Goal: Task Accomplishment & Management: Manage account settings

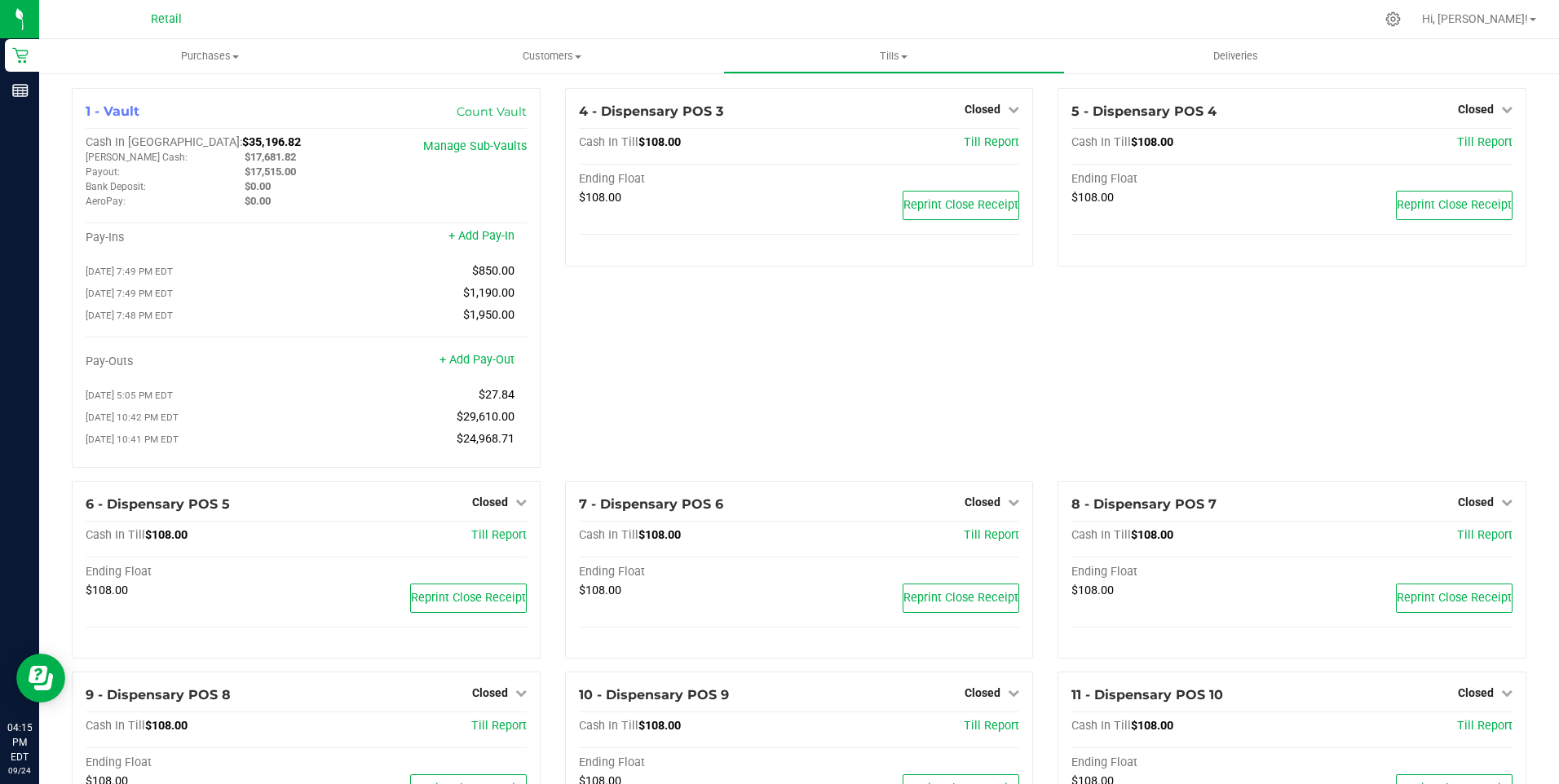
click at [585, 452] on div "4 - Dispensary POS 3 Closed Open Till Cash In Till $108.00 Till Report Ending F…" at bounding box center [799, 285] width 494 height 393
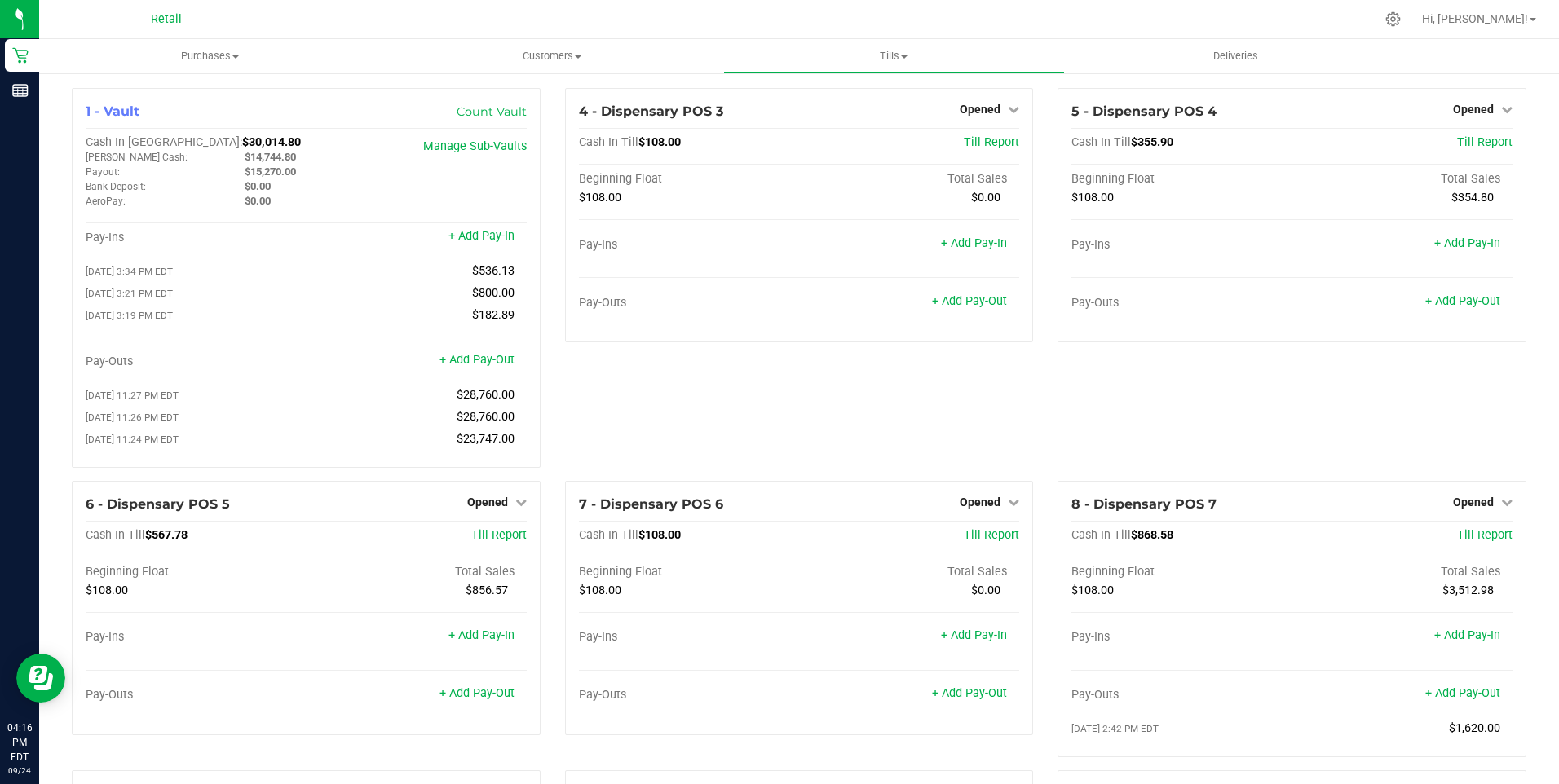
click at [553, 432] on div "4 - Dispensary POS 3 Opened Close Till Cash In Till $108.00 Till Report Beginni…" at bounding box center [799, 285] width 494 height 393
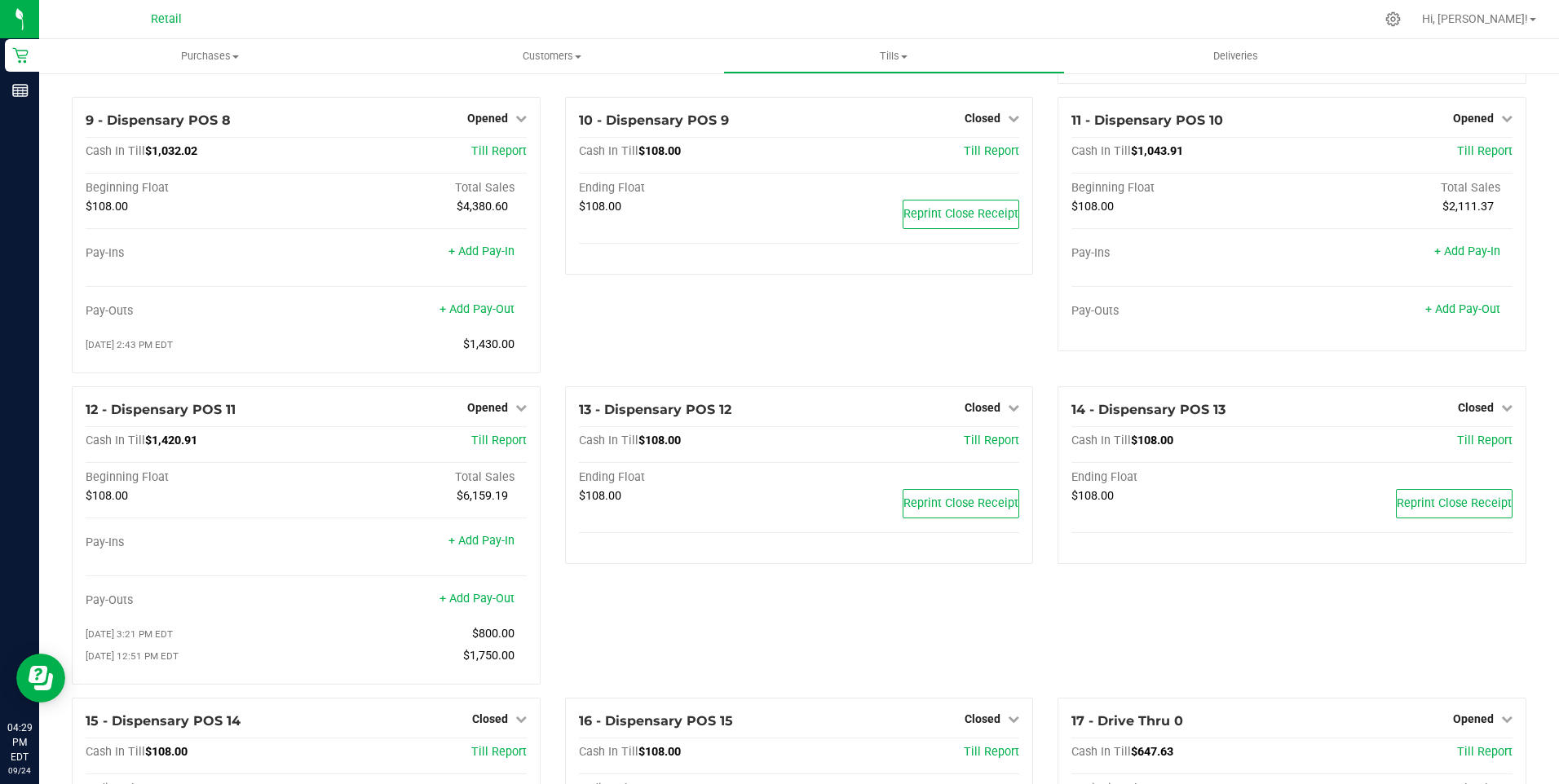
scroll to position [670, 0]
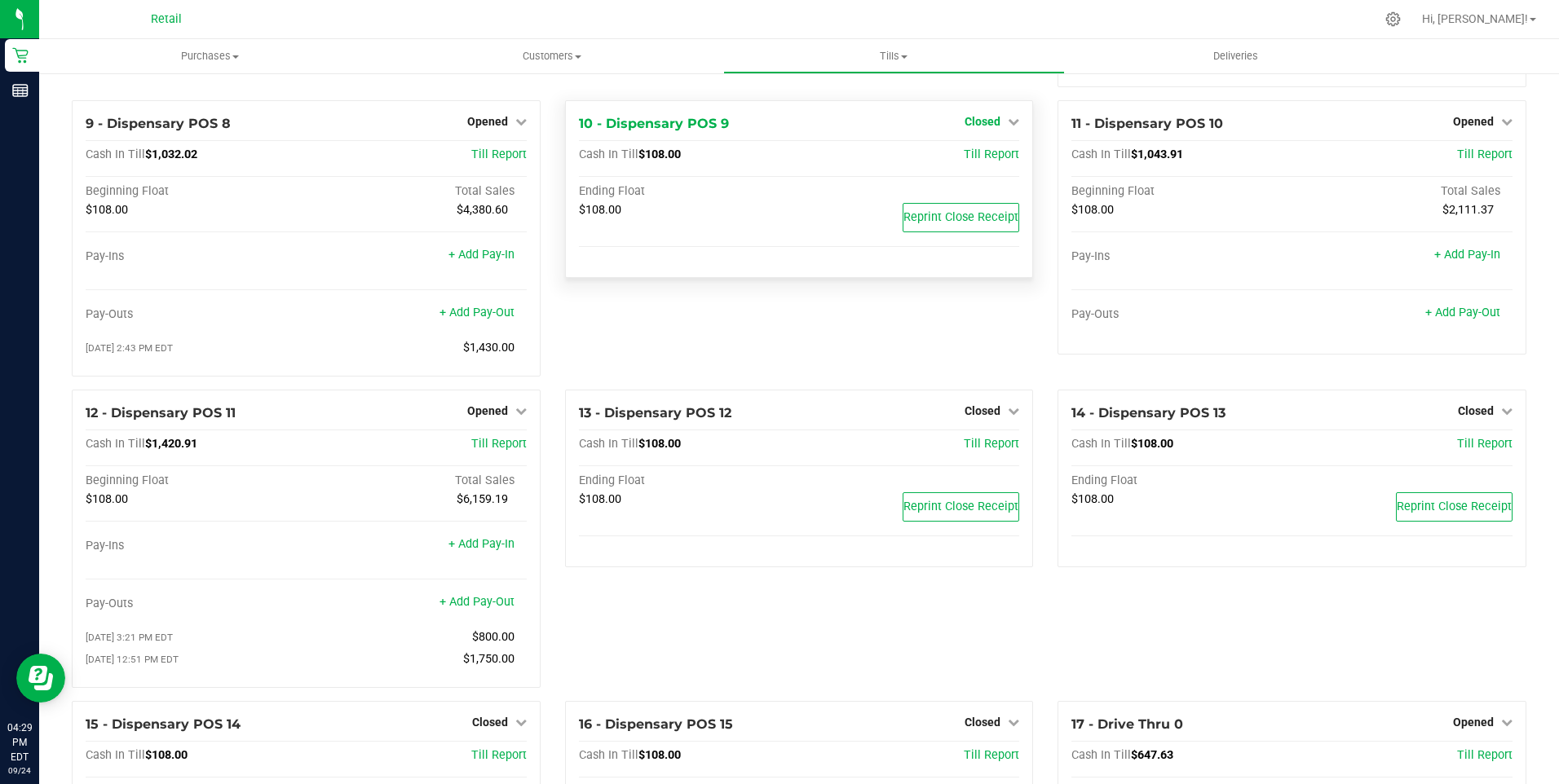
click at [980, 128] on span "Closed" at bounding box center [983, 121] width 36 height 13
click at [979, 161] on link "Open Till" at bounding box center [982, 154] width 43 height 13
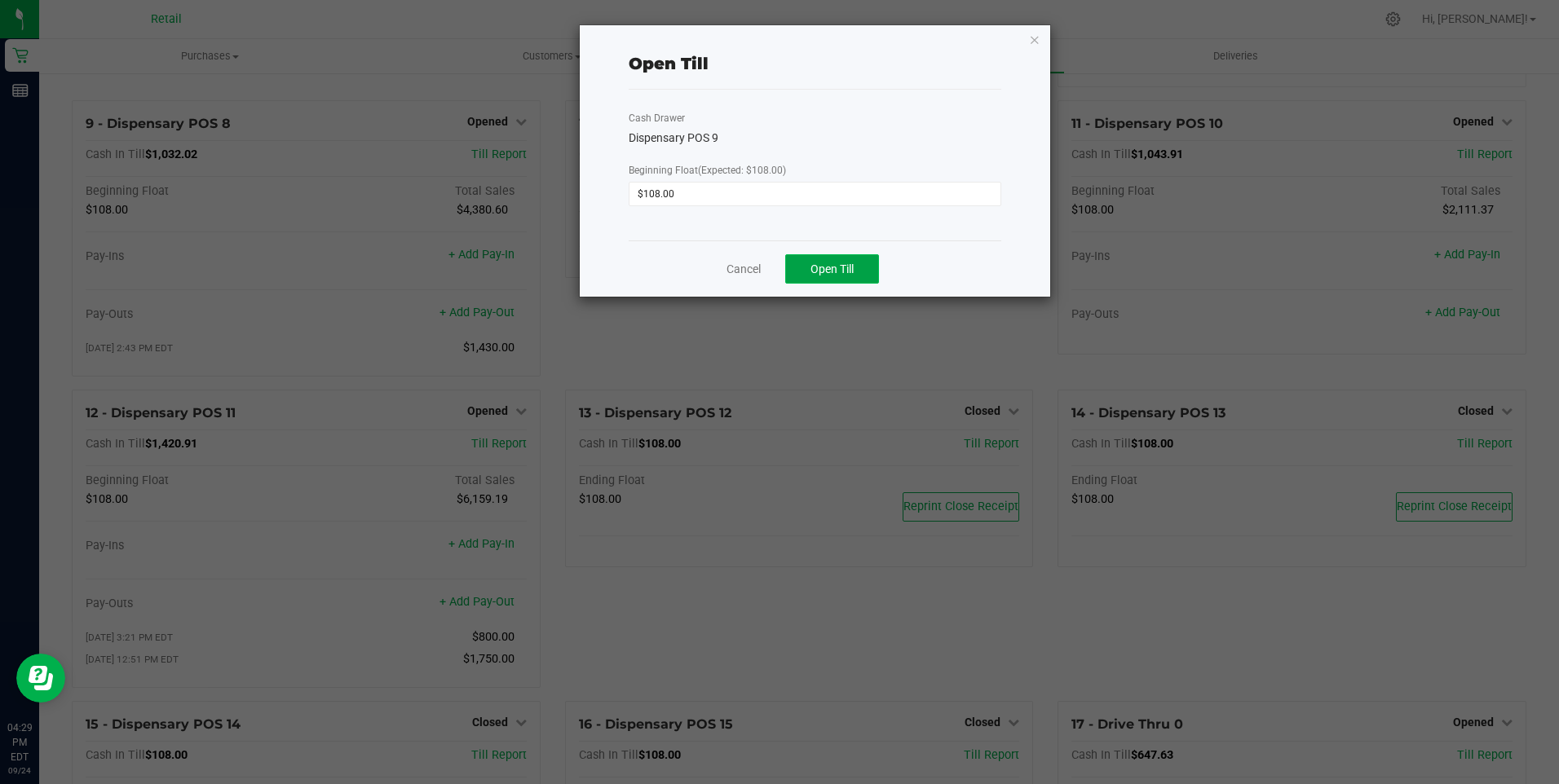
click at [825, 268] on span "Open Till" at bounding box center [832, 269] width 43 height 13
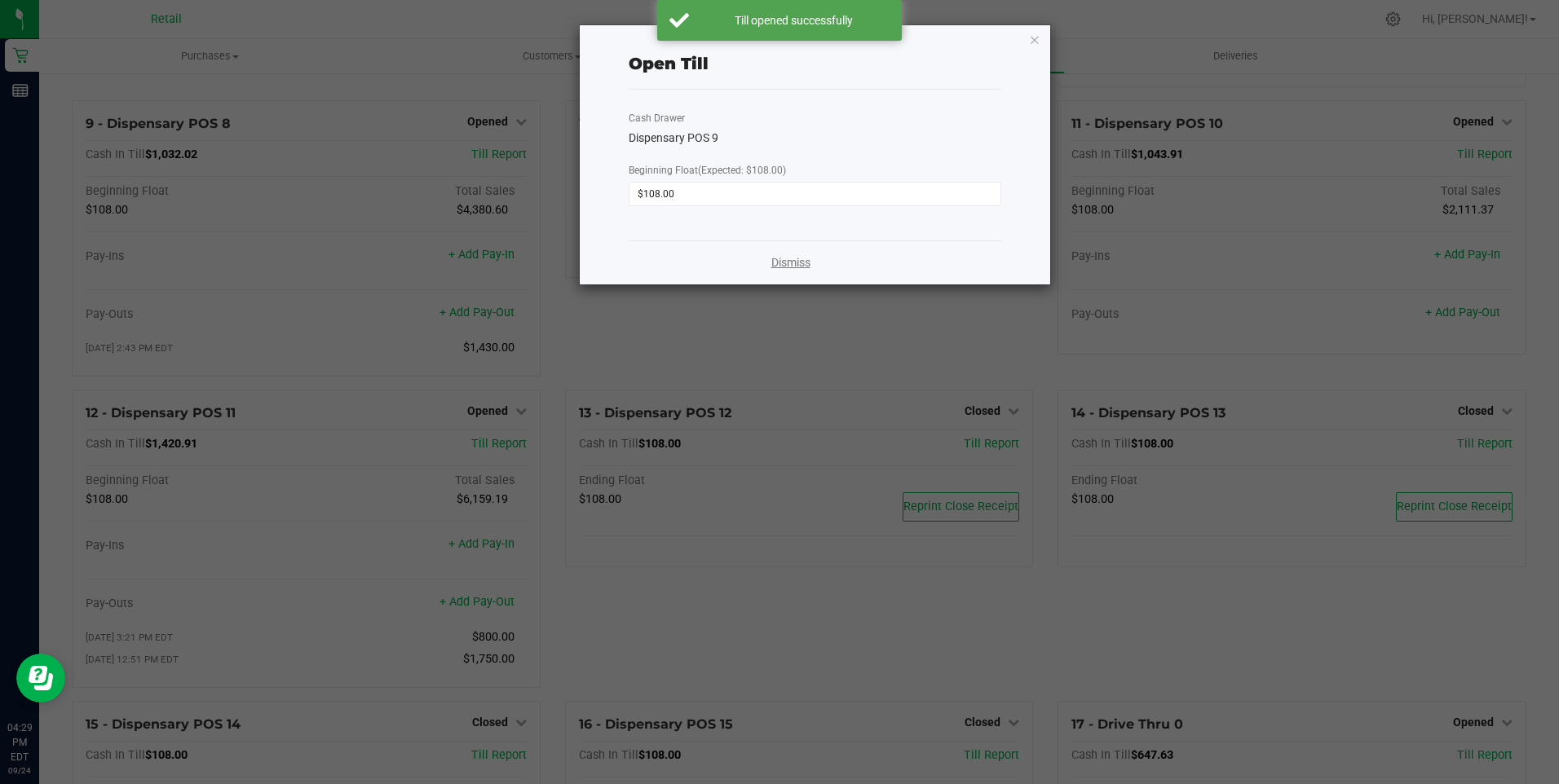
click at [798, 264] on link "Dismiss" at bounding box center [791, 263] width 39 height 17
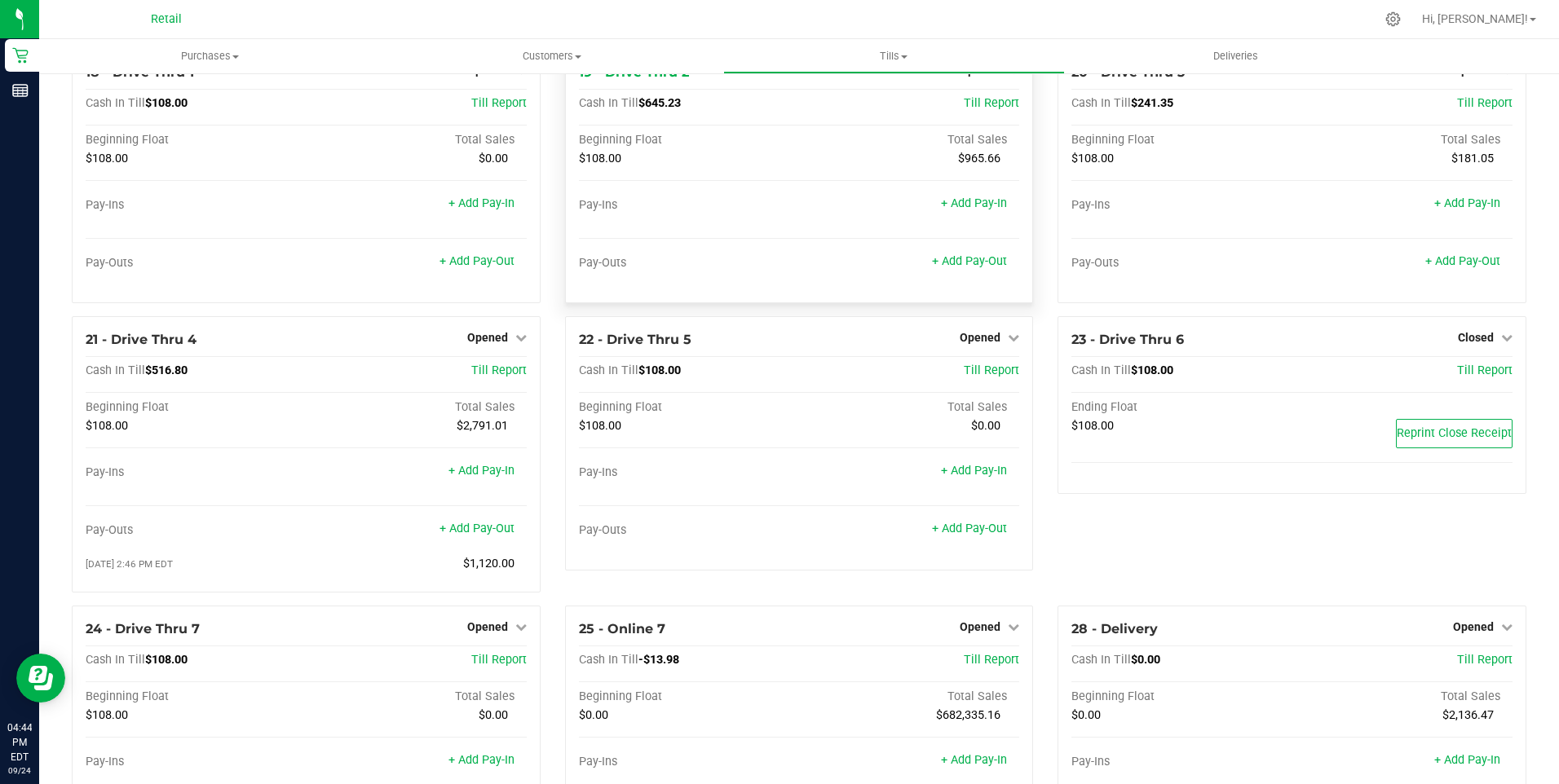
scroll to position [1648, 0]
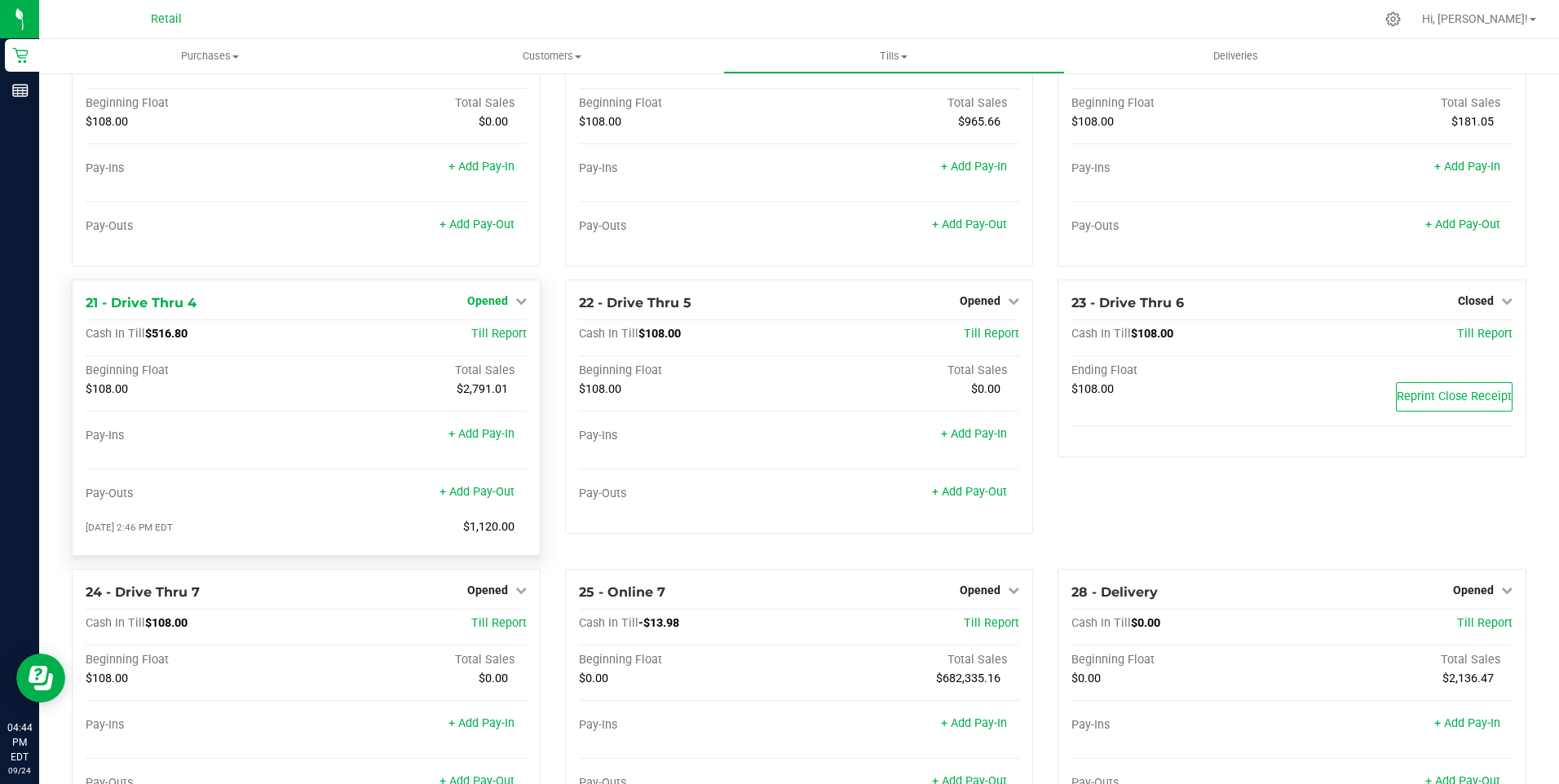
click at [477, 307] on span "Opened" at bounding box center [487, 300] width 41 height 13
click at [485, 341] on link "Close Till" at bounding box center [489, 334] width 44 height 13
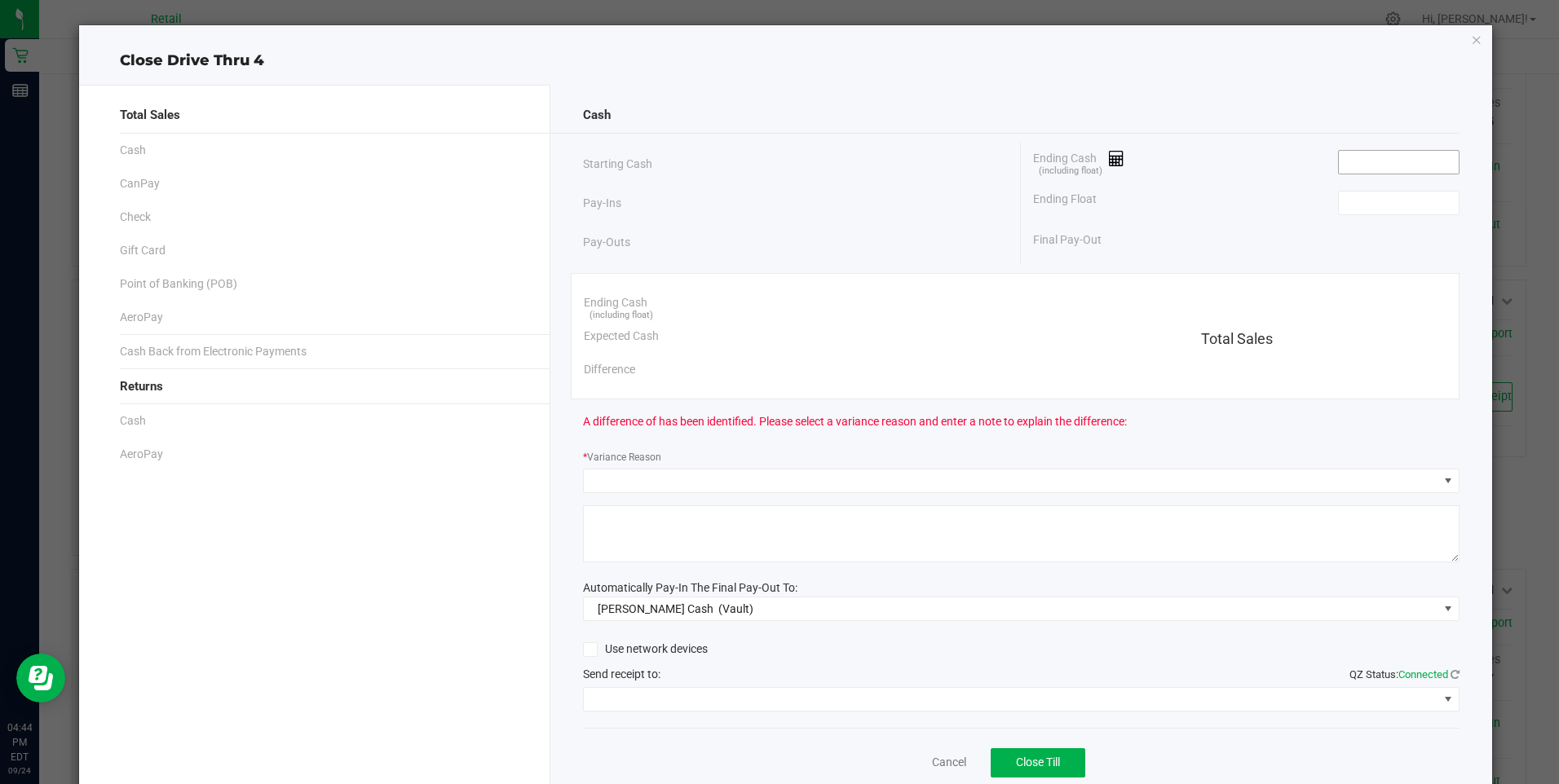
click at [1366, 162] on input at bounding box center [1399, 162] width 120 height 23
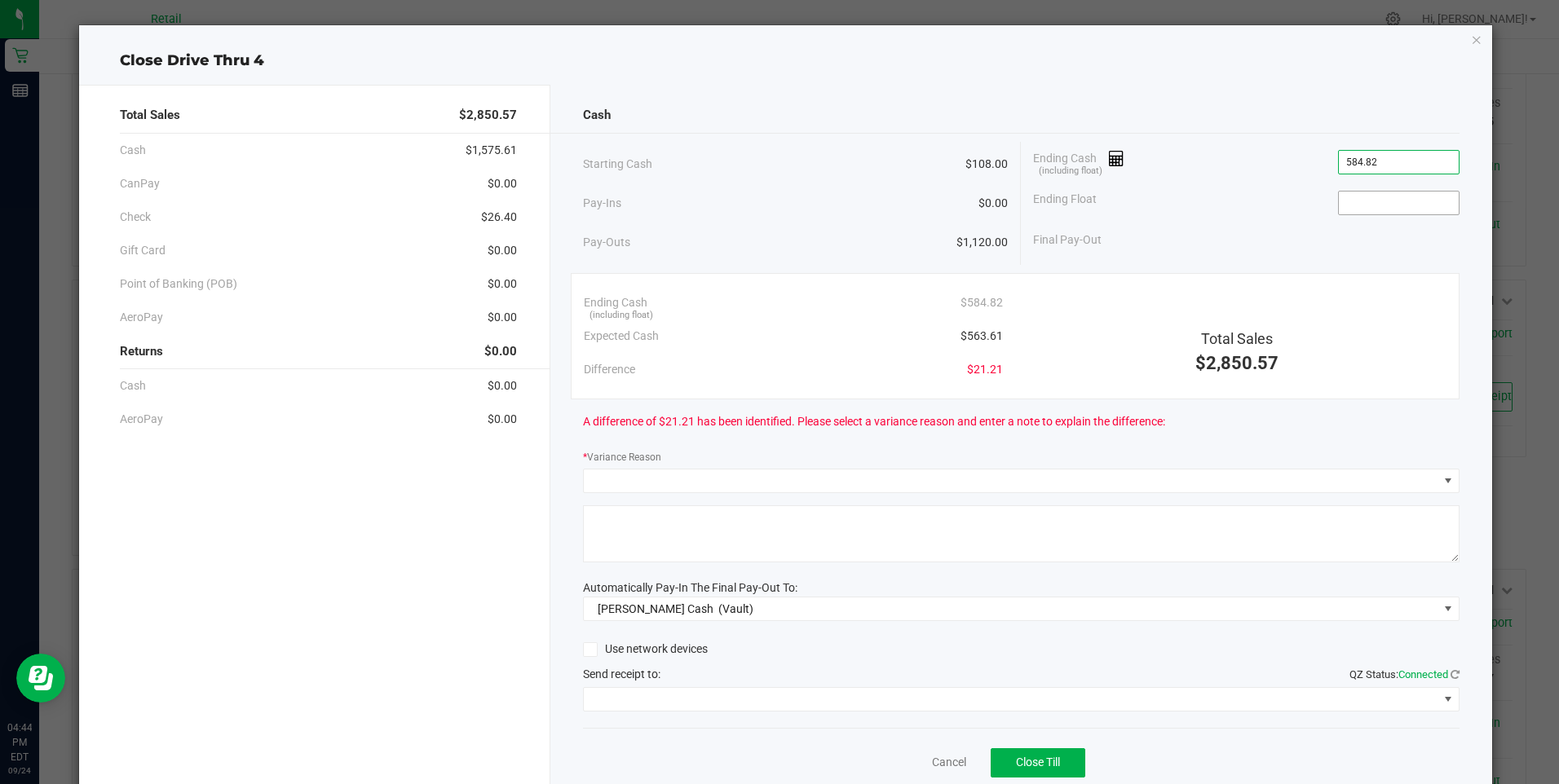
type input "$584.82"
click at [1399, 207] on input at bounding box center [1399, 203] width 120 height 23
type input "$108.00"
click at [1280, 256] on div "Final Pay-Out $476.82" at bounding box center [1245, 240] width 426 height 33
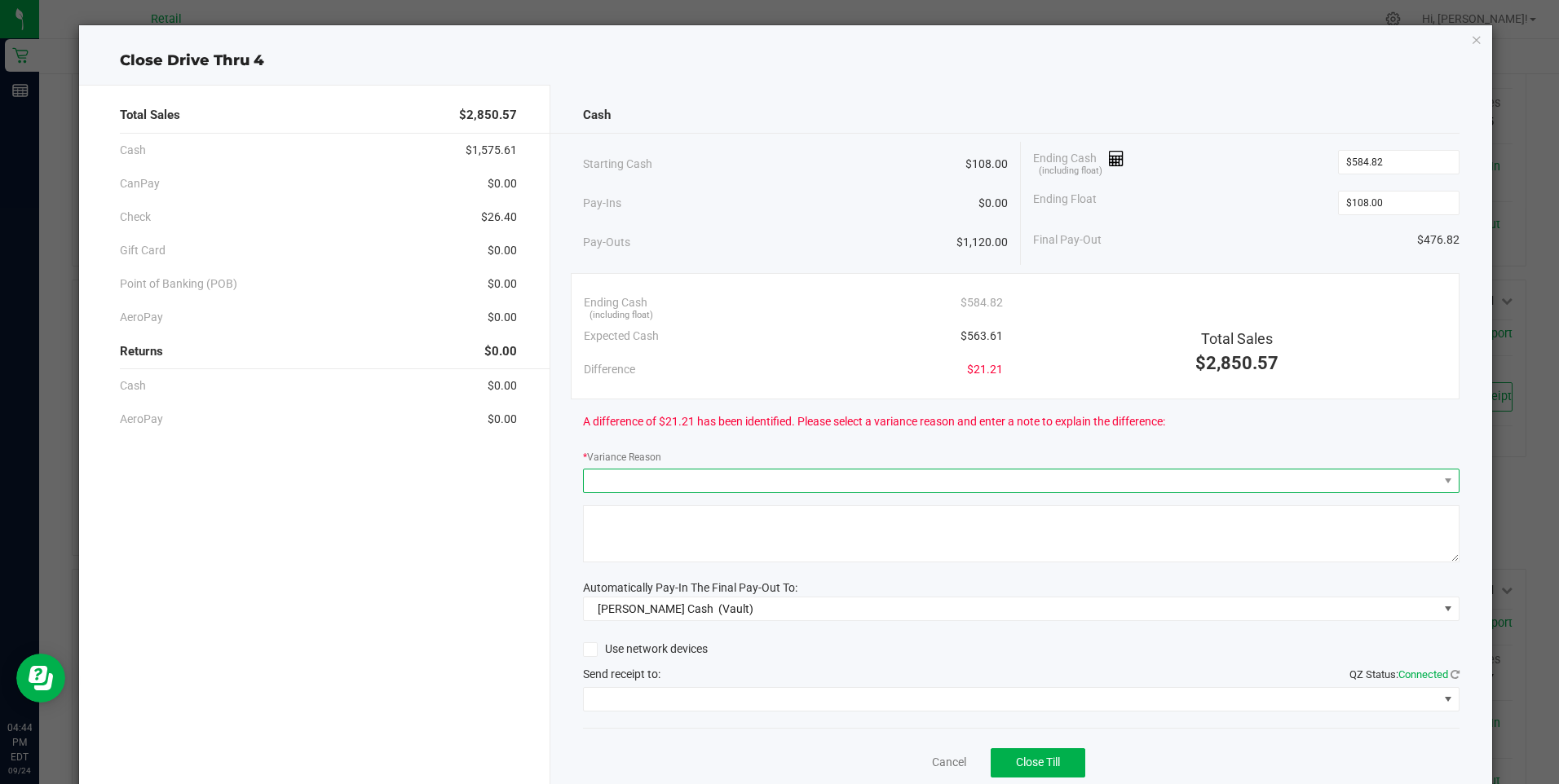
click at [626, 477] on span at bounding box center [1012, 481] width 855 height 23
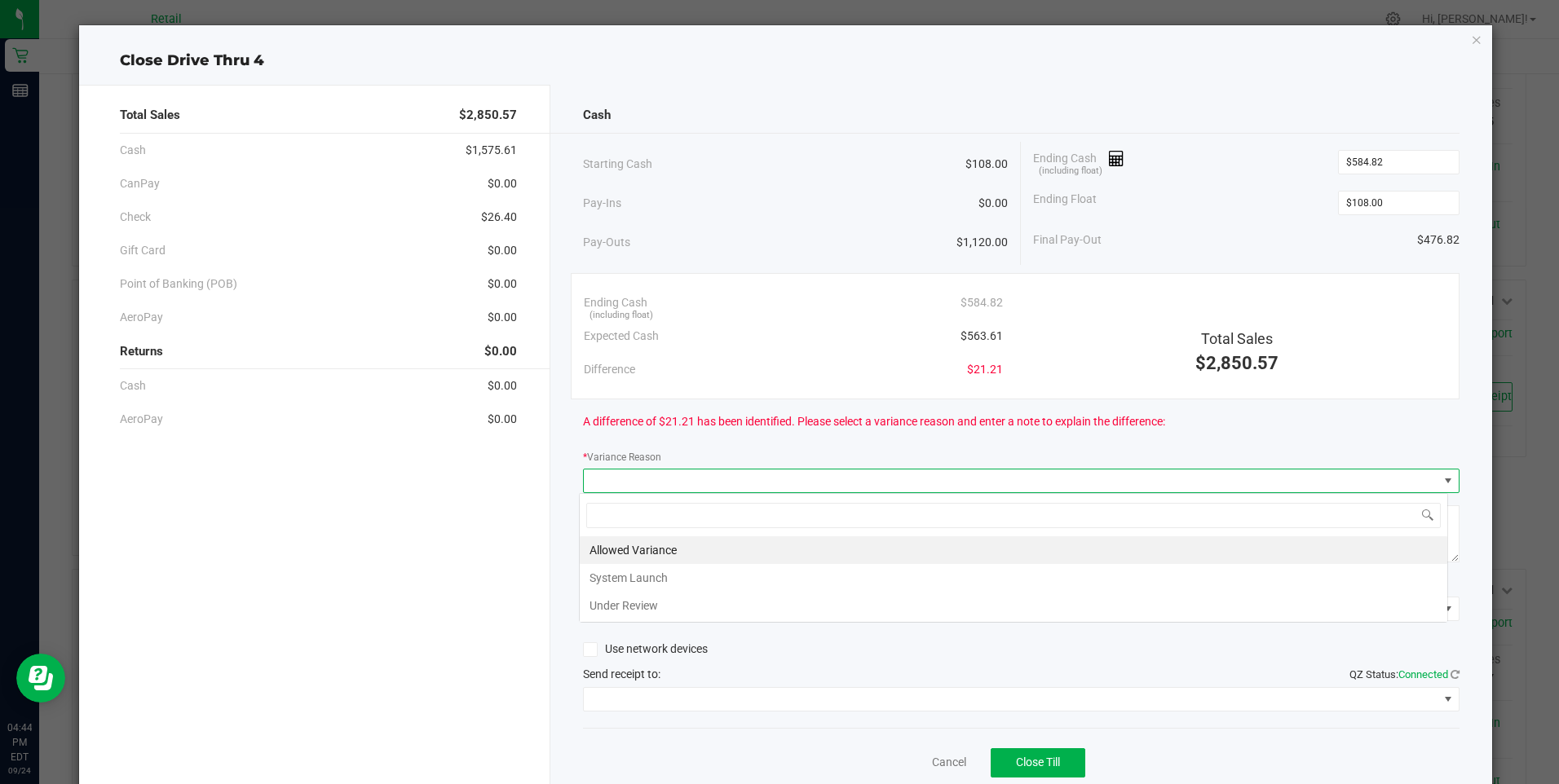
scroll to position [25, 869]
click at [607, 547] on li "Allowed Variance" at bounding box center [1013, 550] width 868 height 27
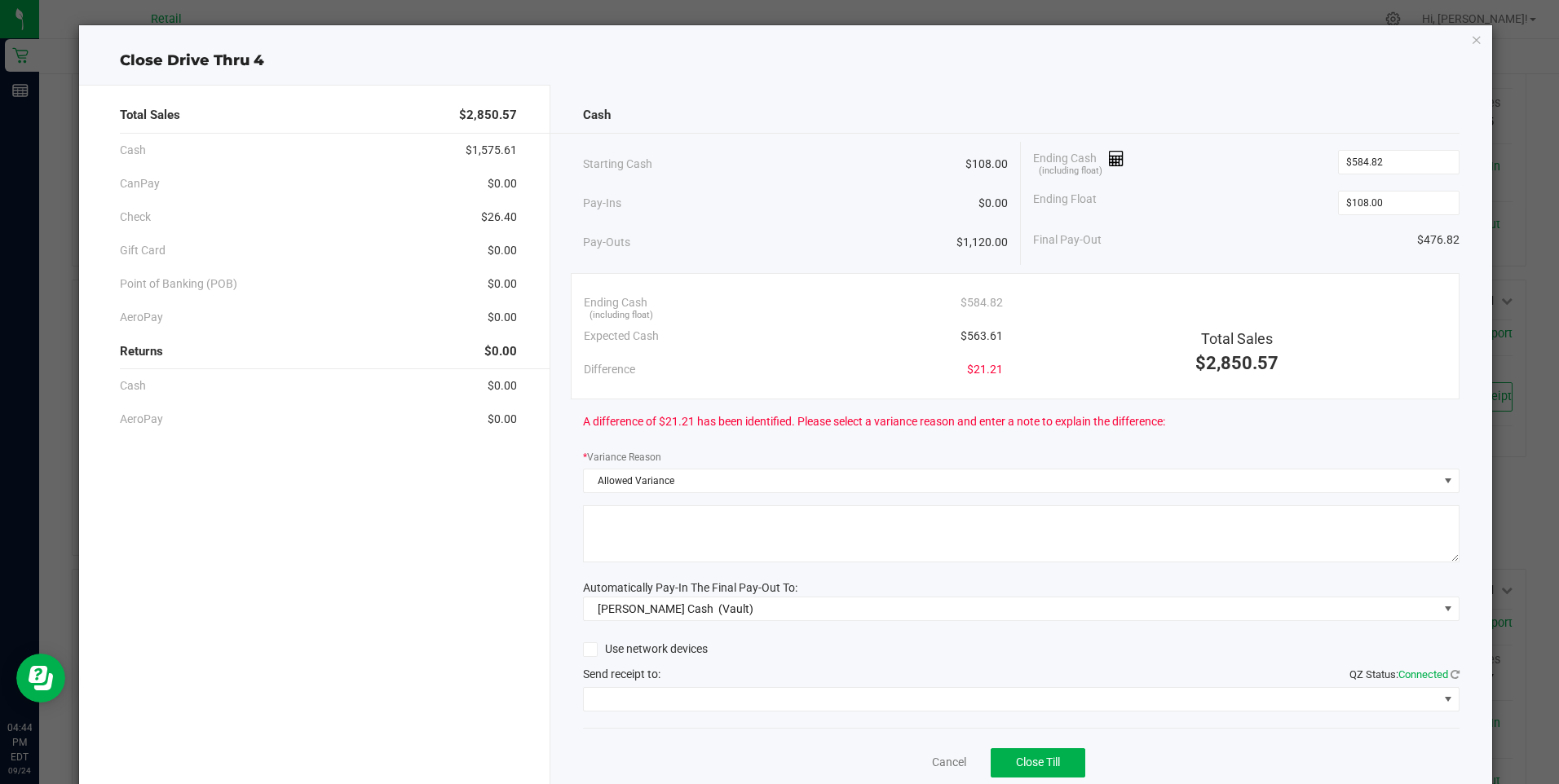
click at [607, 546] on textarea at bounding box center [1021, 534] width 877 height 57
type textarea "/"
click at [668, 698] on span at bounding box center [1012, 699] width 855 height 23
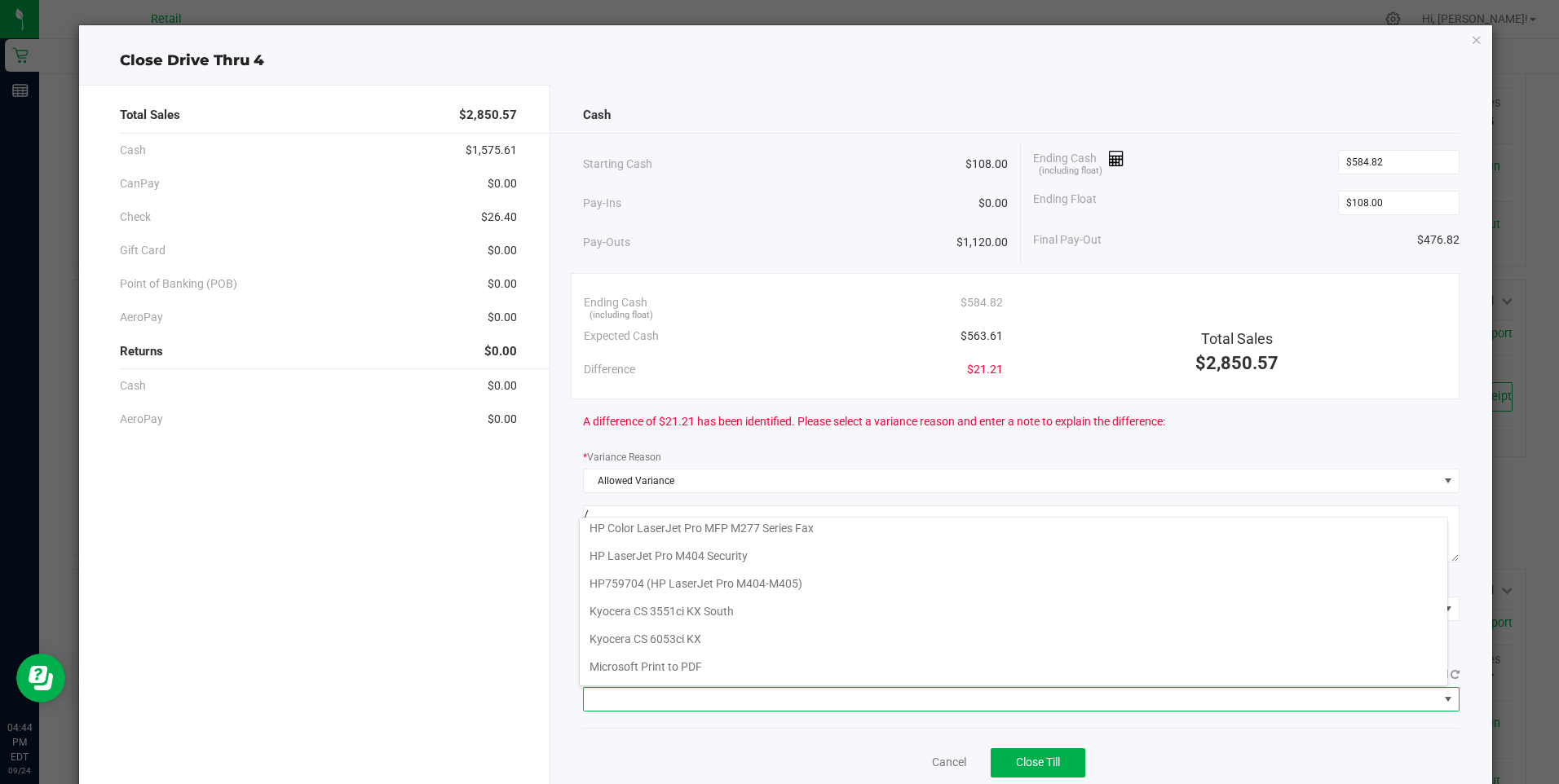
scroll to position [253, 0]
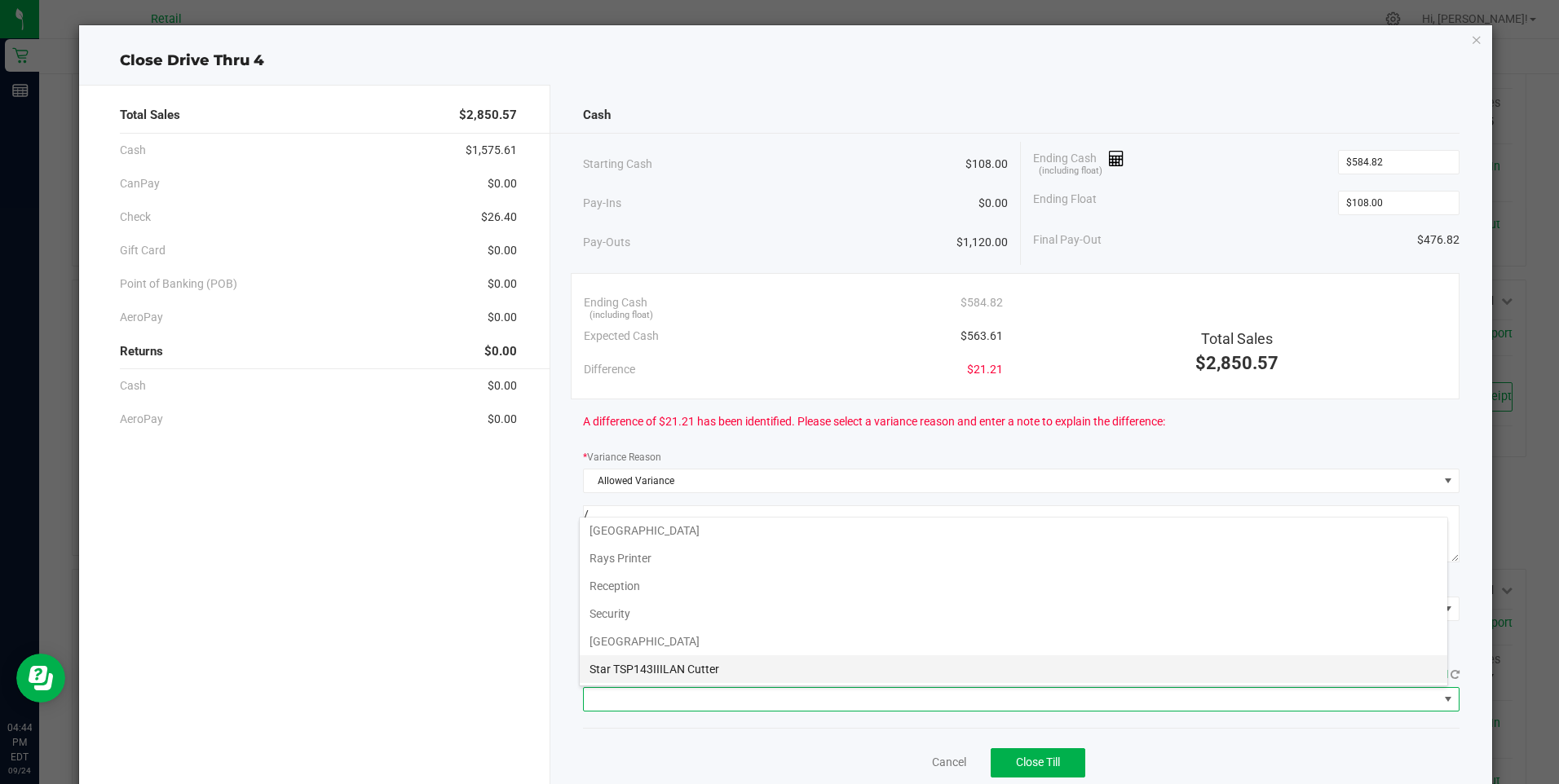
click at [679, 674] on Cutter "Star TSP143IIILAN Cutter" at bounding box center [1013, 669] width 868 height 27
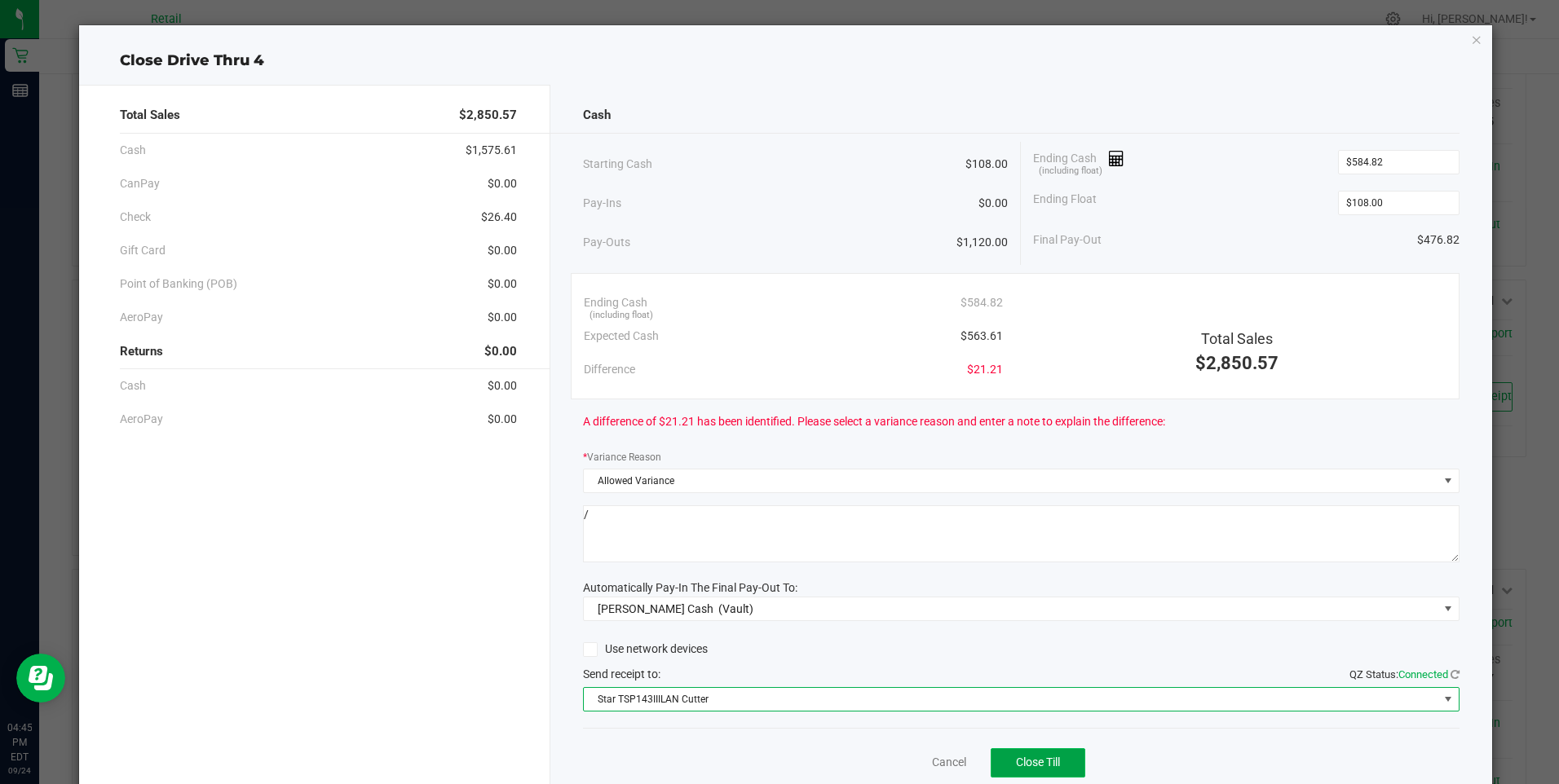
click at [1028, 759] on span "Close Till" at bounding box center [1038, 762] width 44 height 13
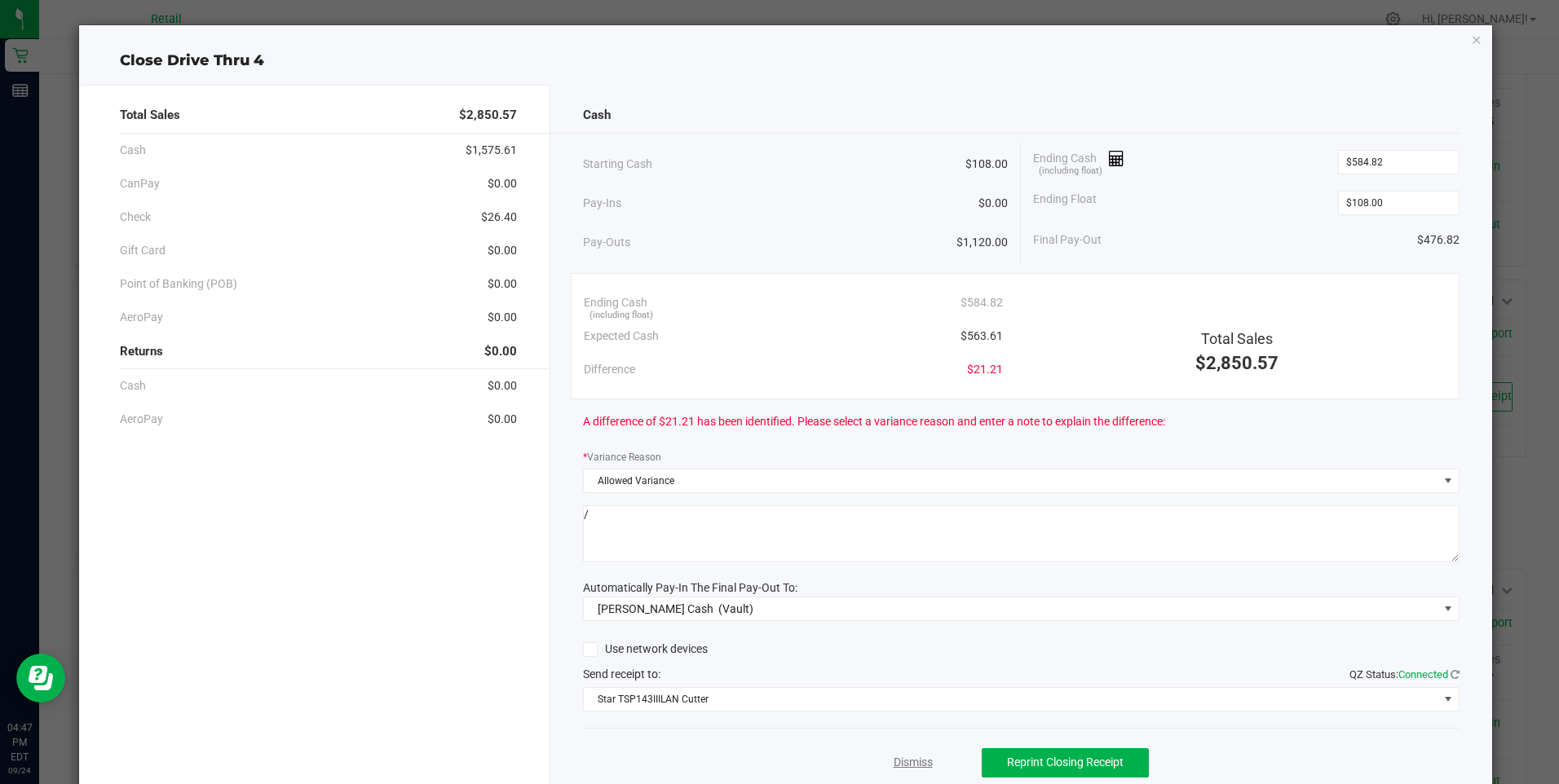
click at [908, 765] on link "Dismiss" at bounding box center [913, 762] width 39 height 17
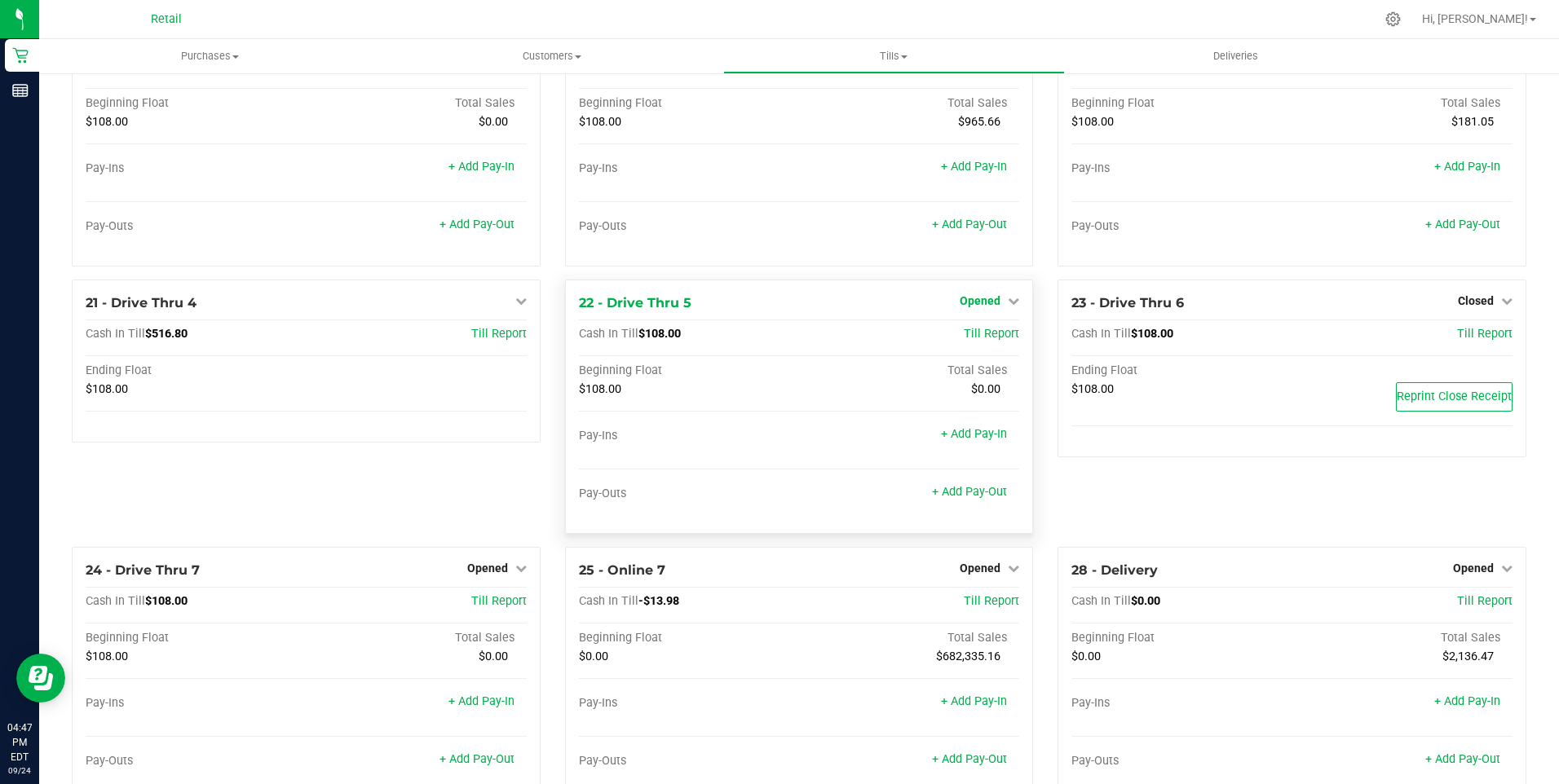
click at [983, 307] on span "Opened" at bounding box center [980, 300] width 41 height 13
click at [981, 341] on link "Close Till" at bounding box center [983, 334] width 44 height 13
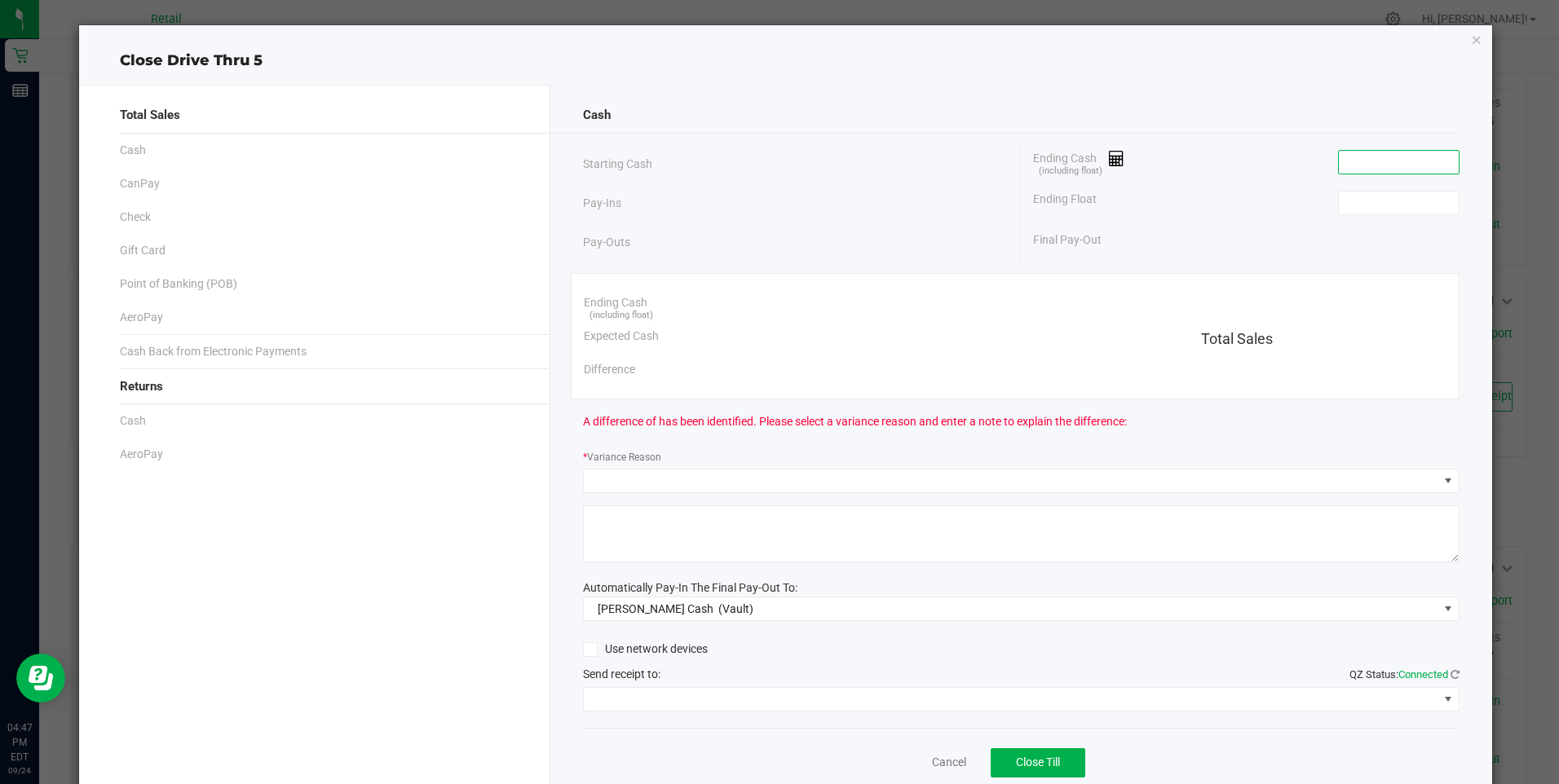
click at [1367, 166] on input at bounding box center [1399, 162] width 120 height 23
type input "$108.00"
click at [1372, 205] on input at bounding box center [1399, 203] width 120 height 23
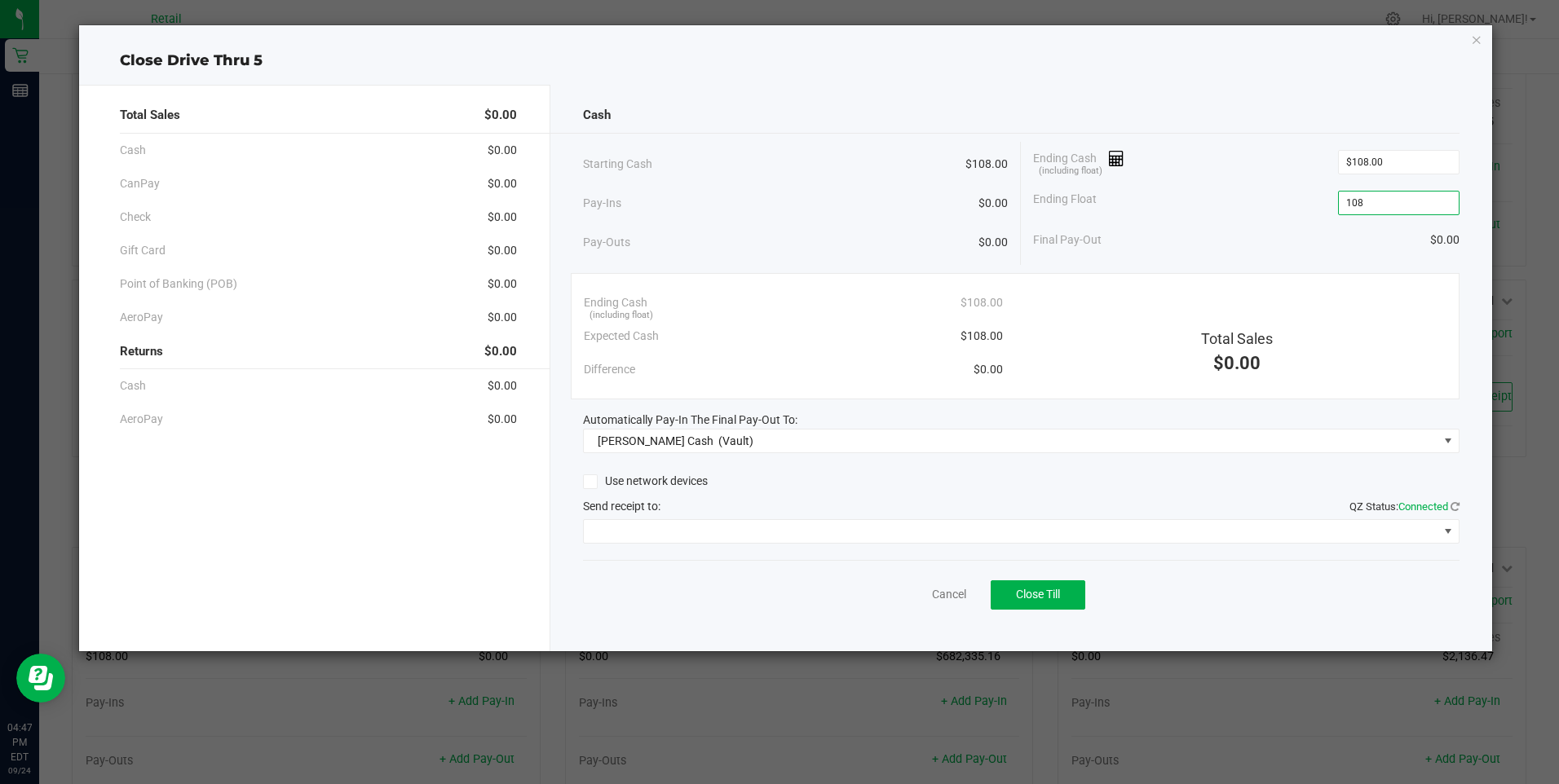
type input "$108.00"
click at [861, 597] on div "Cancel Close Till" at bounding box center [1021, 591] width 877 height 63
click at [1041, 592] on span "Close Till" at bounding box center [1038, 594] width 44 height 13
click at [912, 599] on link "Dismiss" at bounding box center [913, 594] width 39 height 17
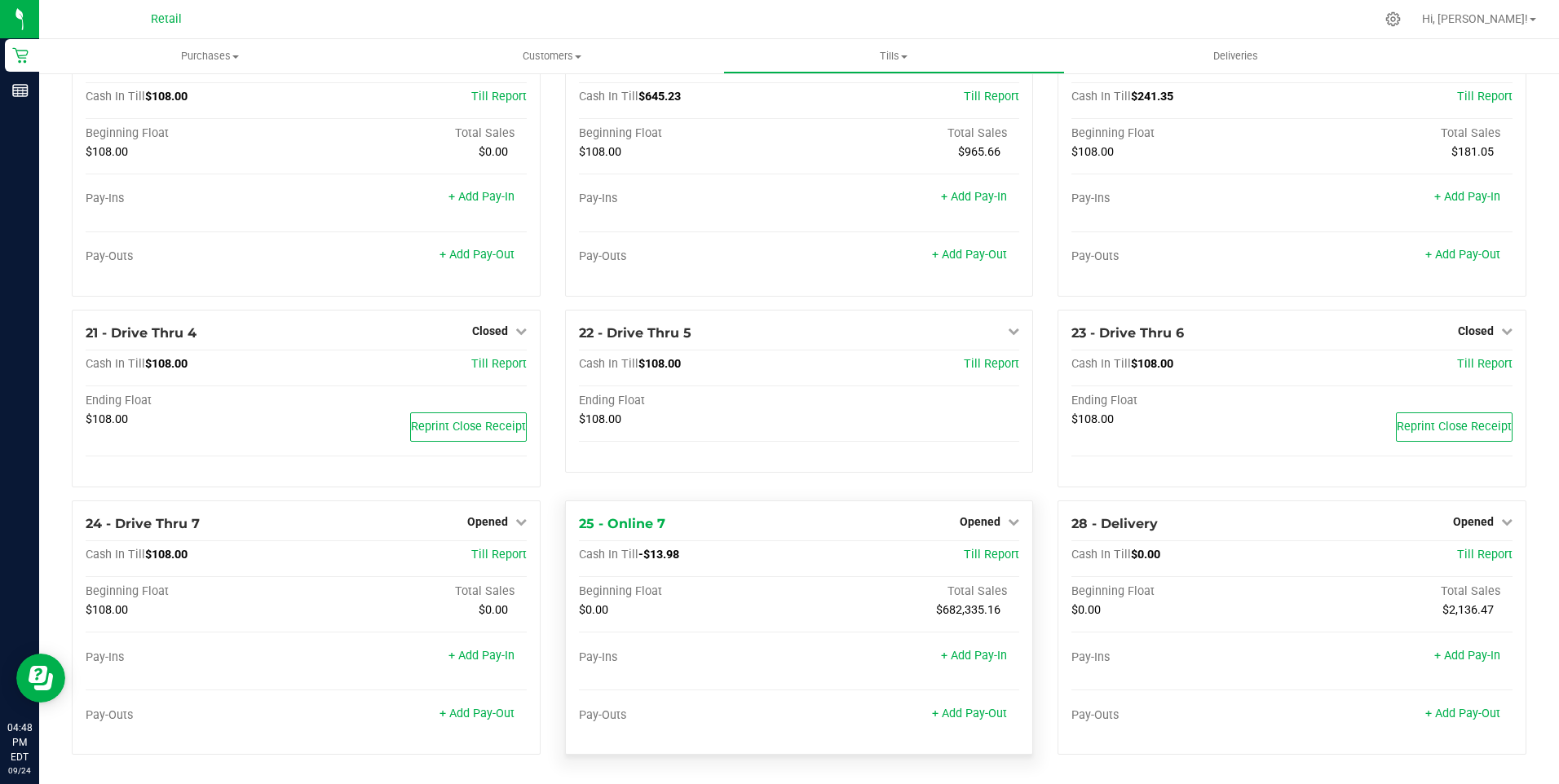
scroll to position [1631, 0]
click at [496, 525] on span "Opened" at bounding box center [487, 521] width 41 height 13
click at [500, 551] on link "Close Till" at bounding box center [489, 556] width 44 height 13
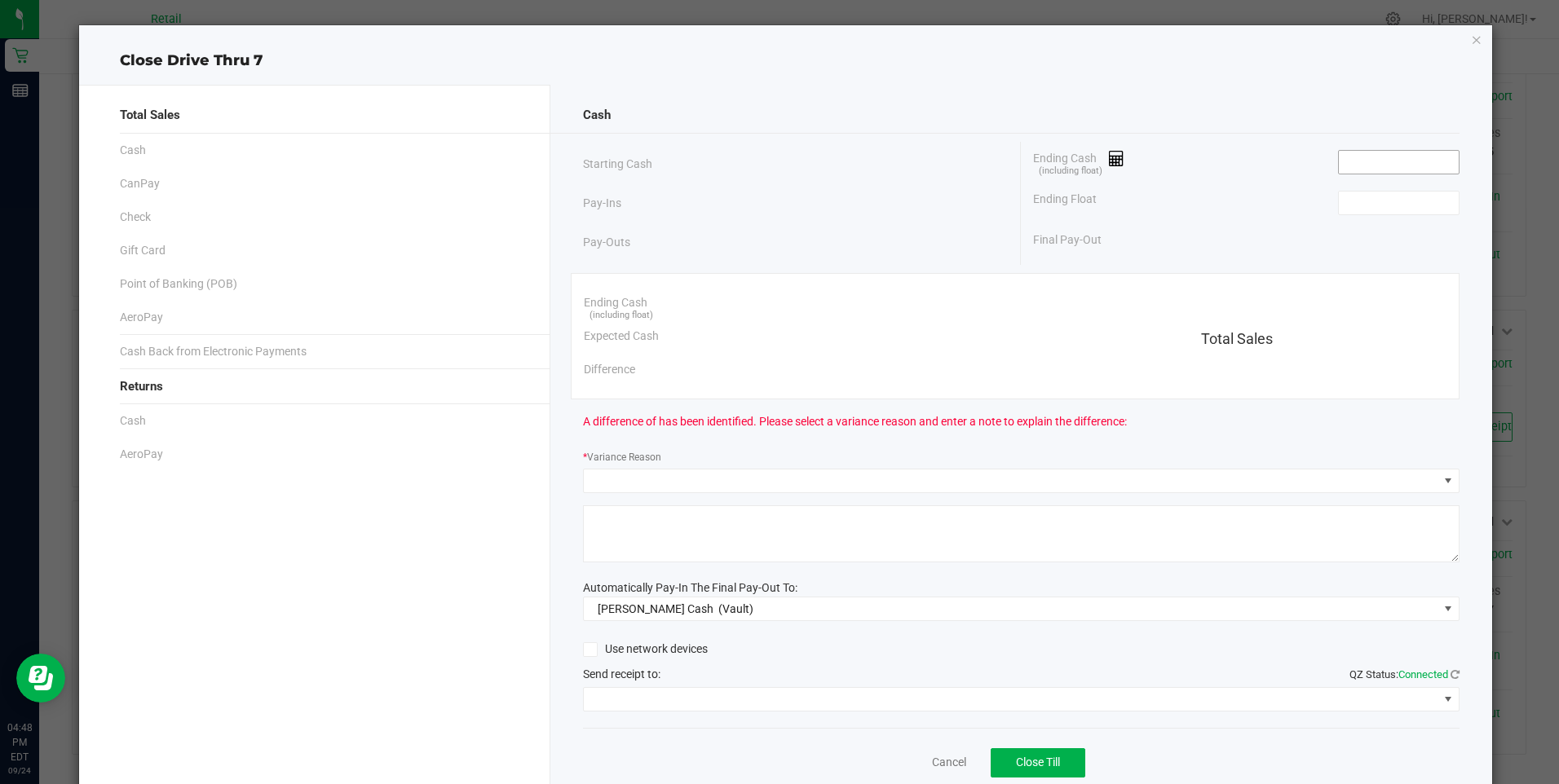
click at [1401, 165] on input at bounding box center [1399, 162] width 120 height 23
type input "$108.00"
click at [1359, 206] on input at bounding box center [1399, 203] width 120 height 23
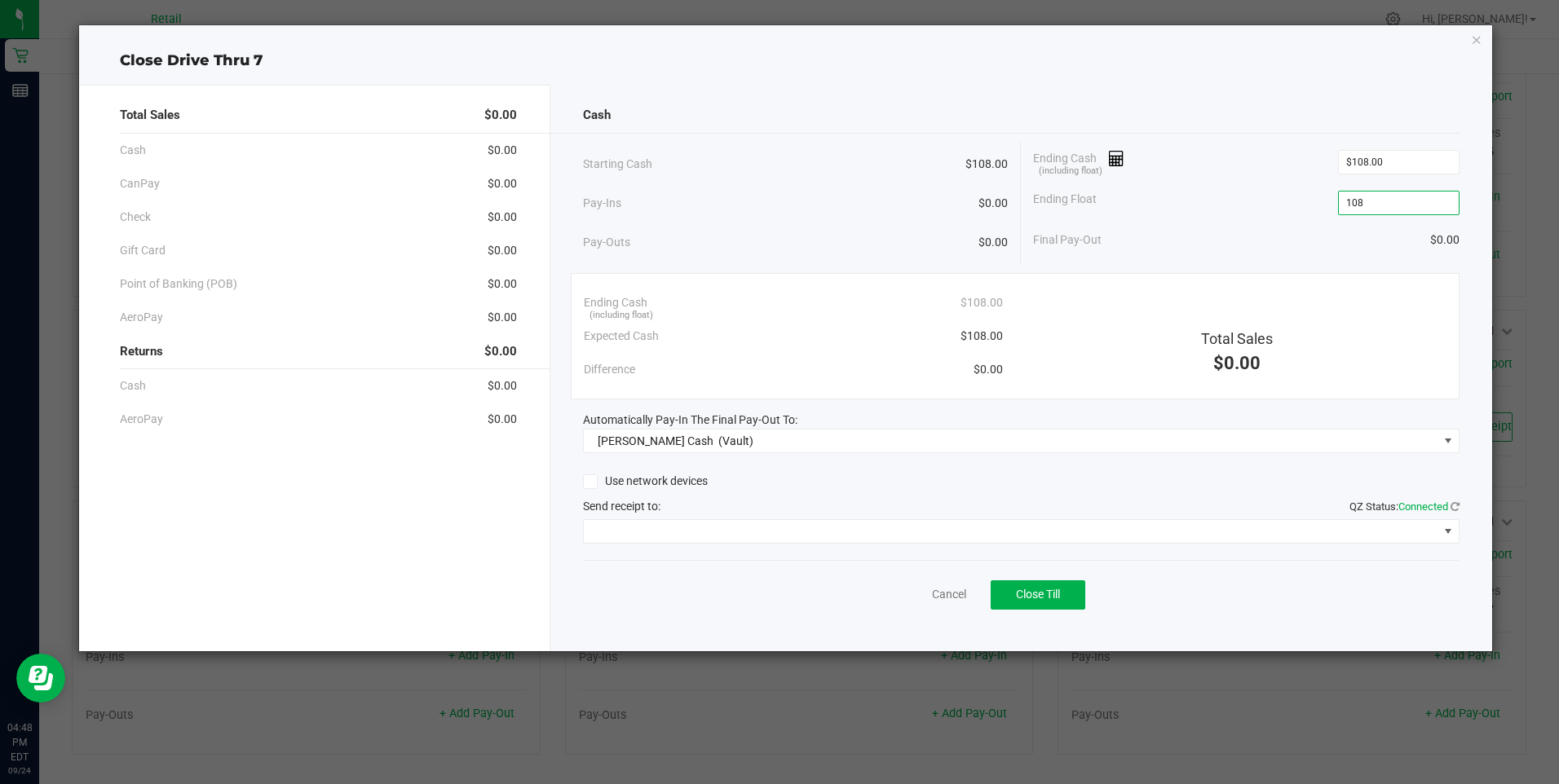
type input "$108.00"
click at [799, 588] on div "Cancel Close Till" at bounding box center [1021, 591] width 877 height 63
click at [1032, 592] on span "Close Till" at bounding box center [1038, 594] width 44 height 13
click at [901, 597] on link "Dismiss" at bounding box center [913, 594] width 39 height 17
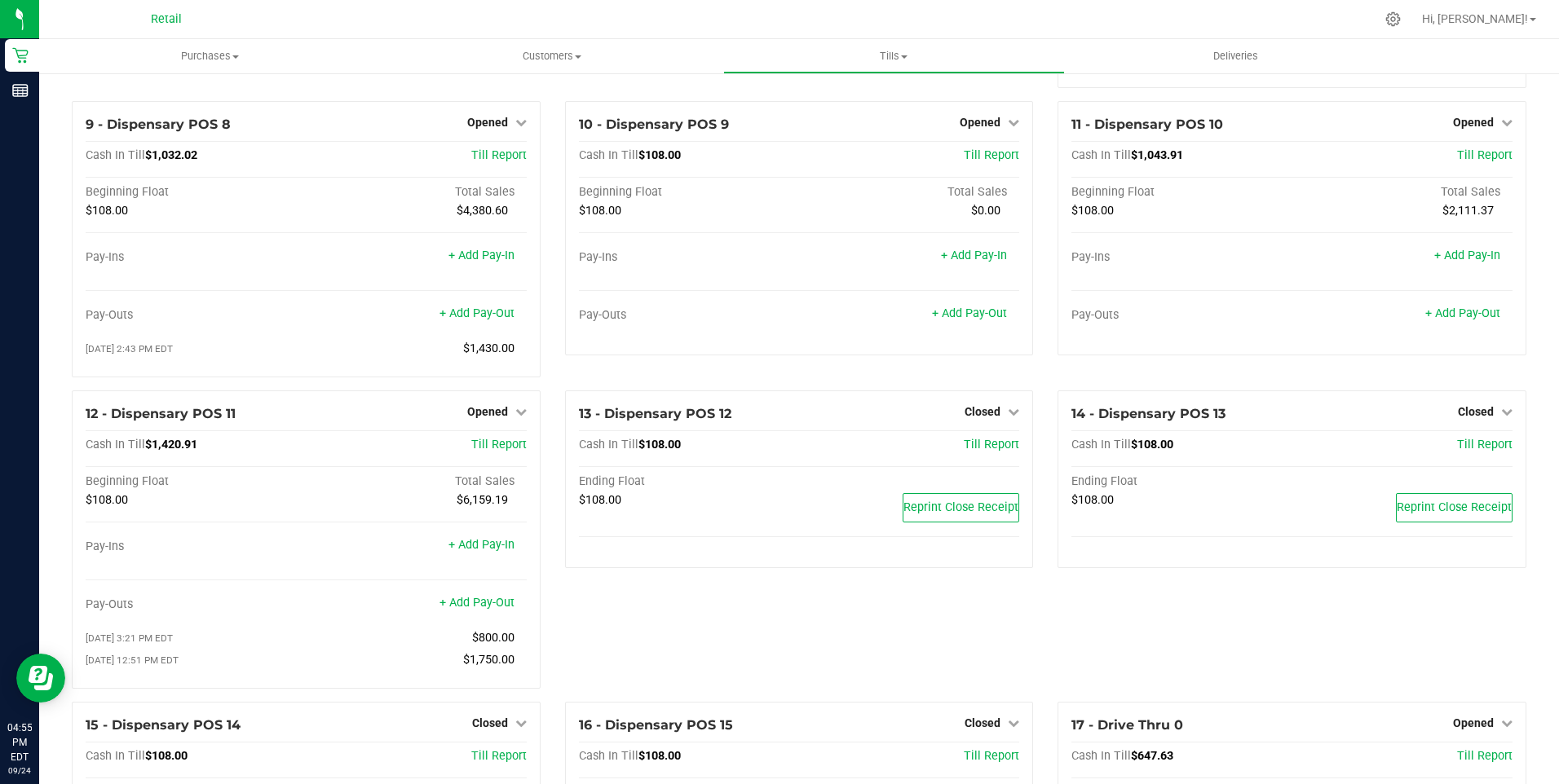
scroll to position [652, 0]
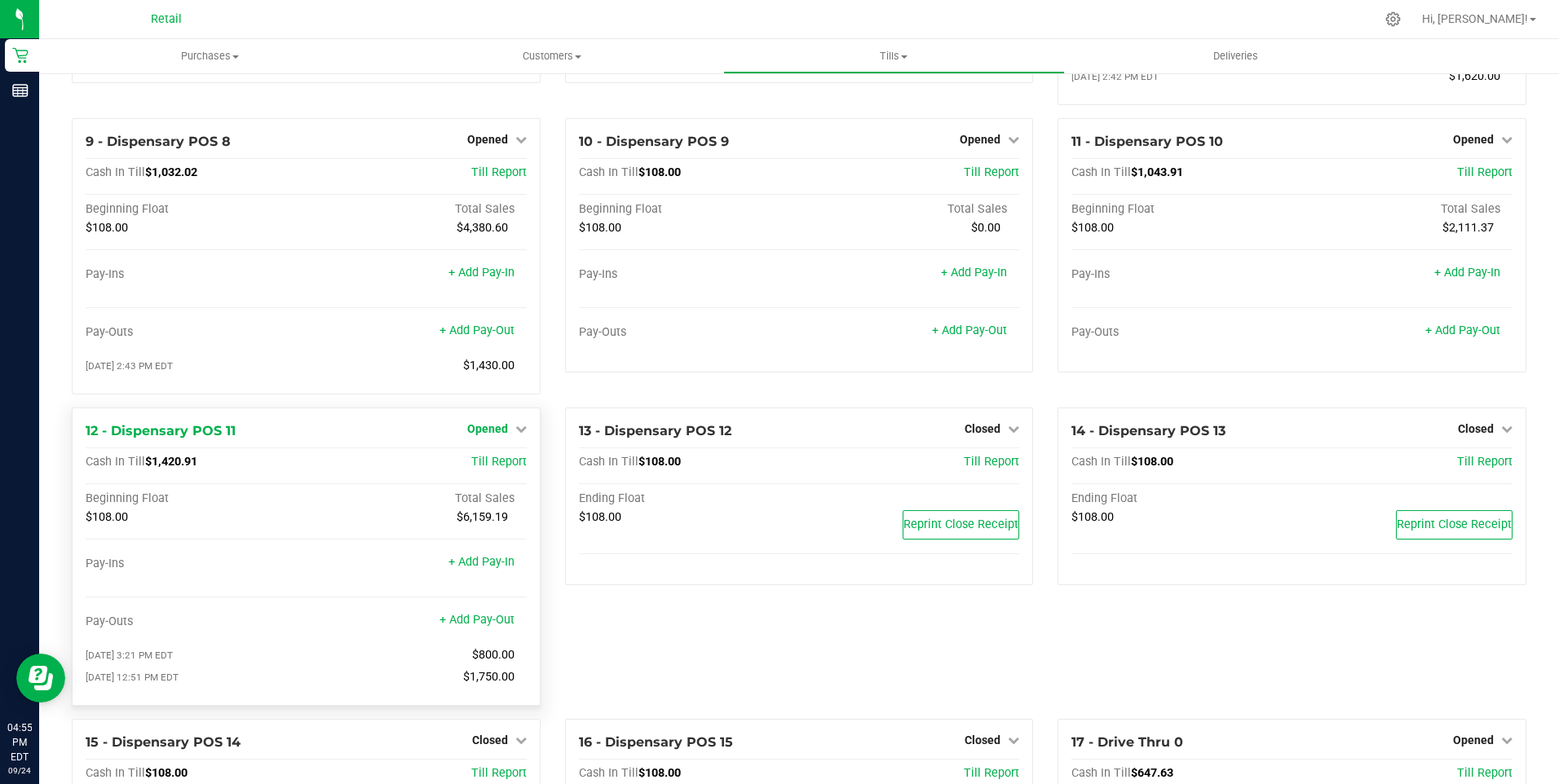
click at [494, 435] on span "Opened" at bounding box center [487, 428] width 41 height 13
click at [497, 469] on link "Close Till" at bounding box center [489, 462] width 44 height 13
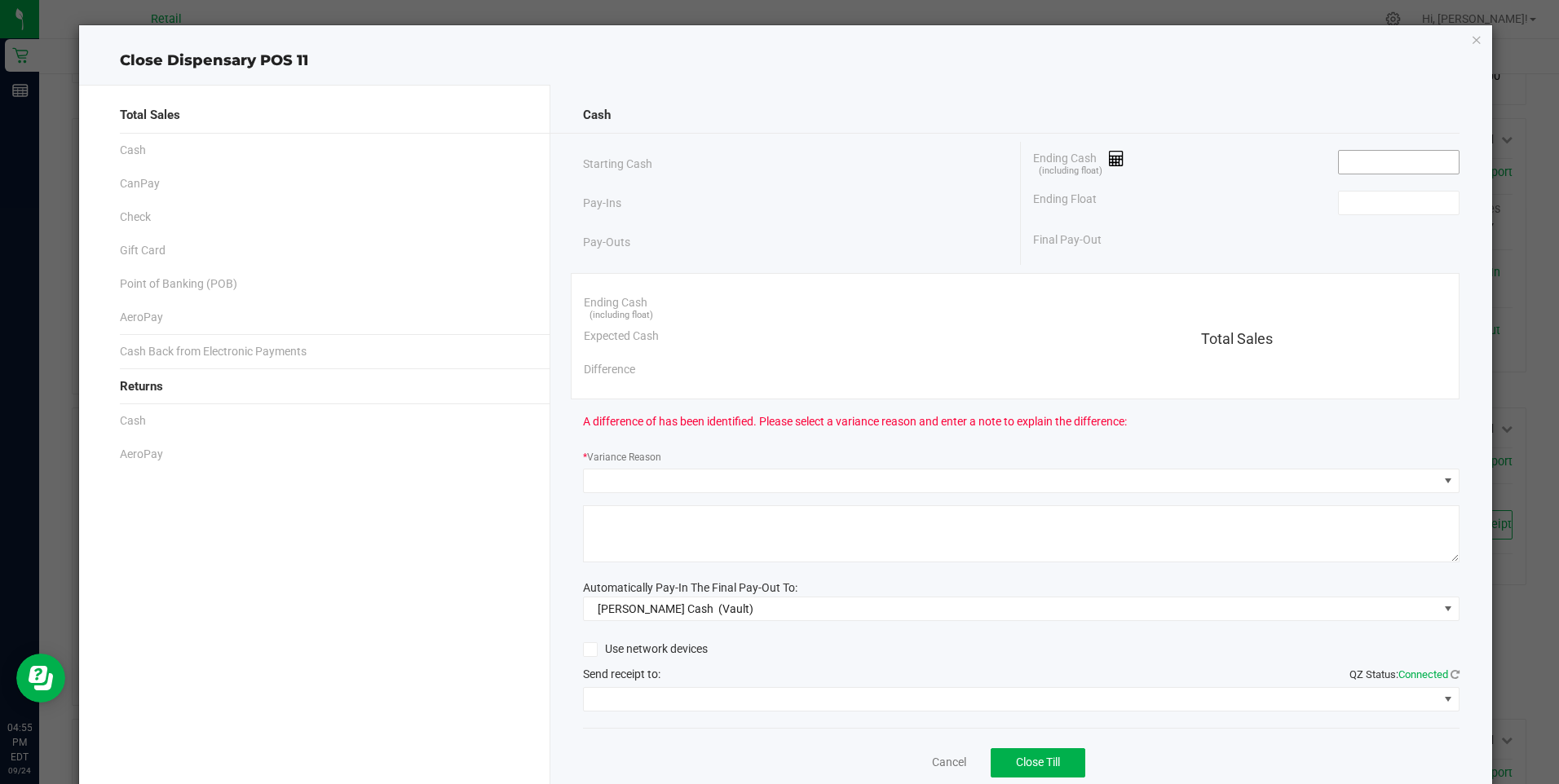
click at [1372, 165] on input at bounding box center [1399, 162] width 120 height 23
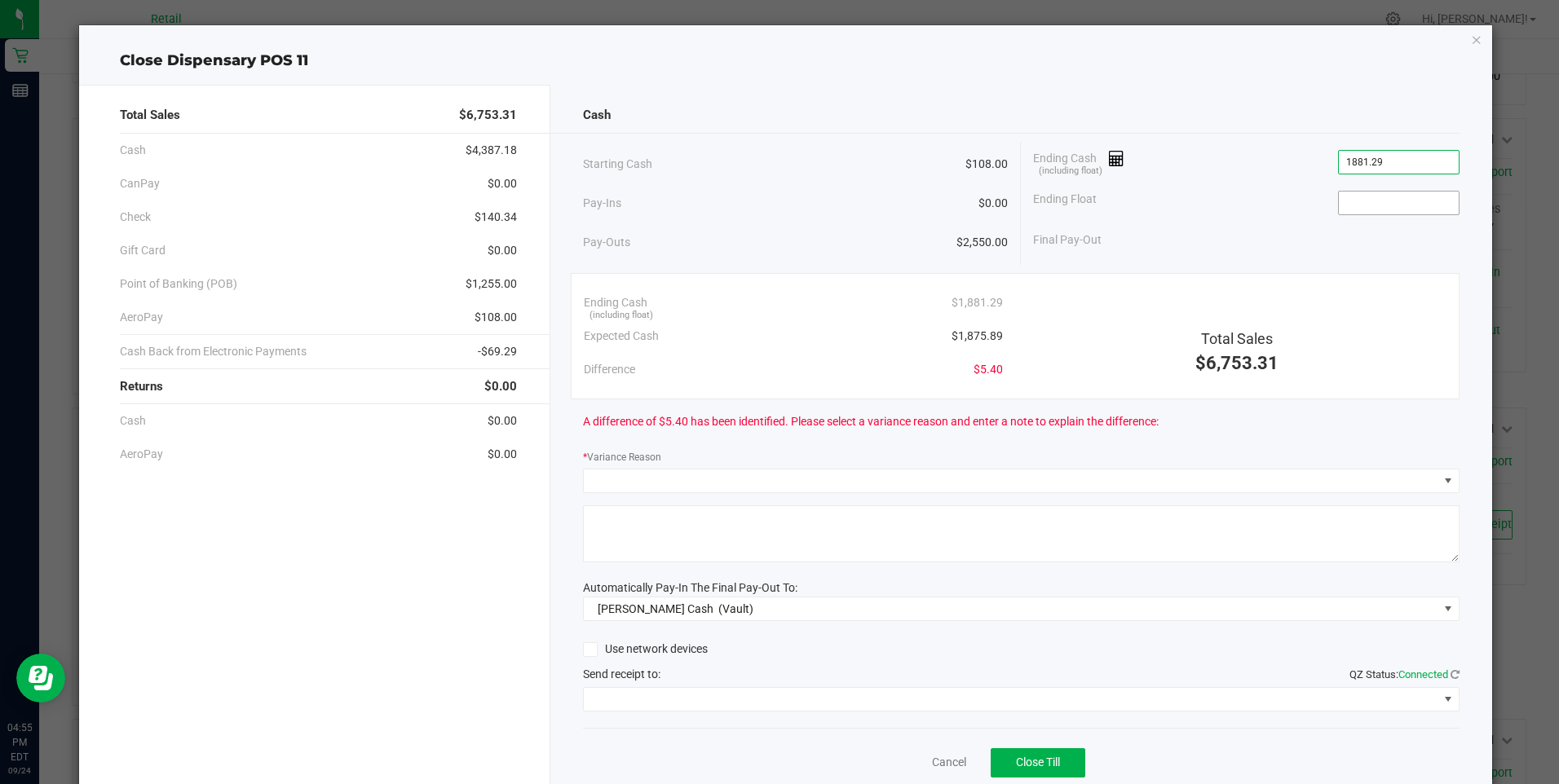
type input "$1,881.29"
click at [1408, 211] on input at bounding box center [1399, 203] width 120 height 23
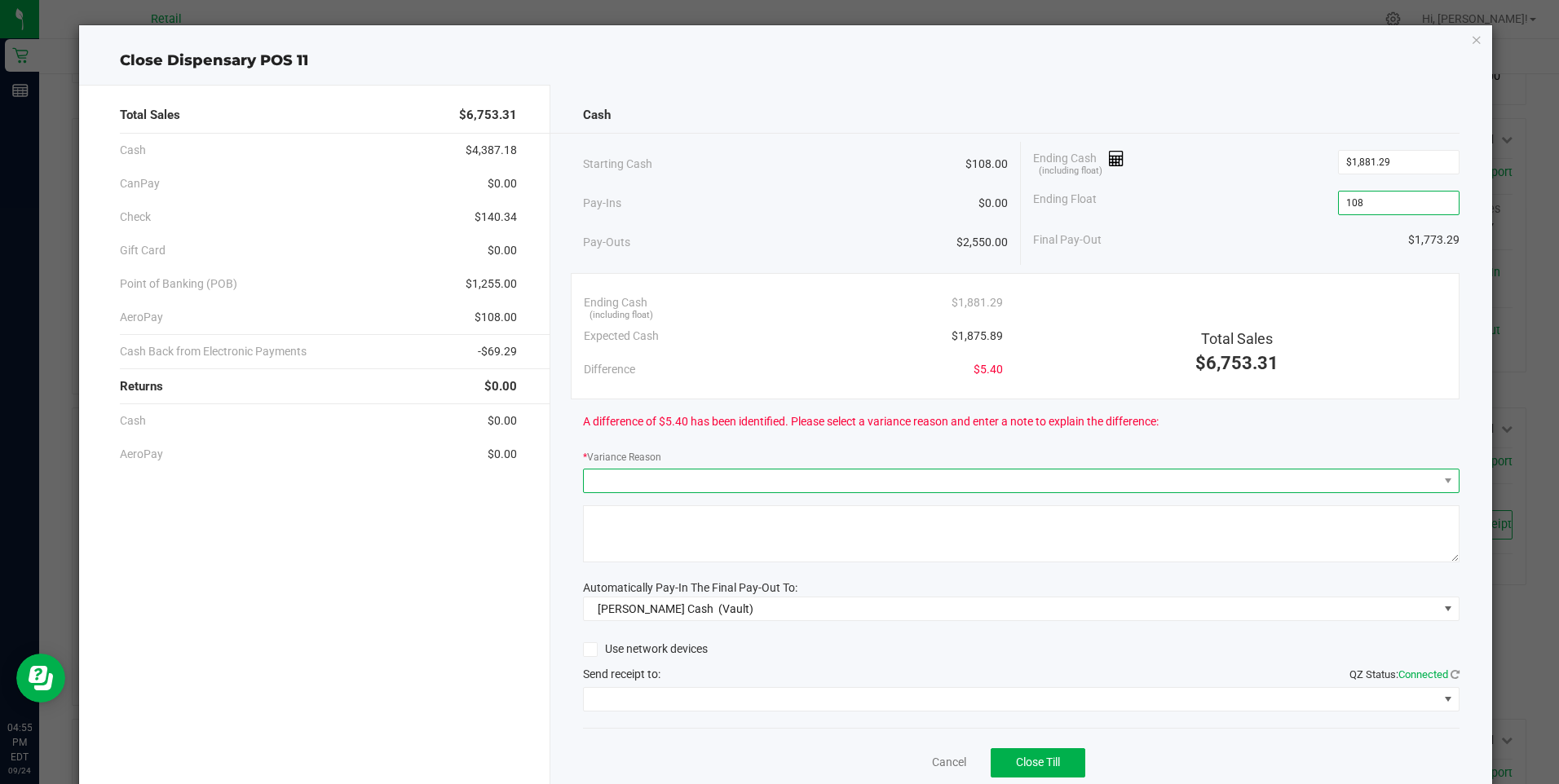
type input "$108.00"
click at [763, 484] on span at bounding box center [1012, 481] width 855 height 23
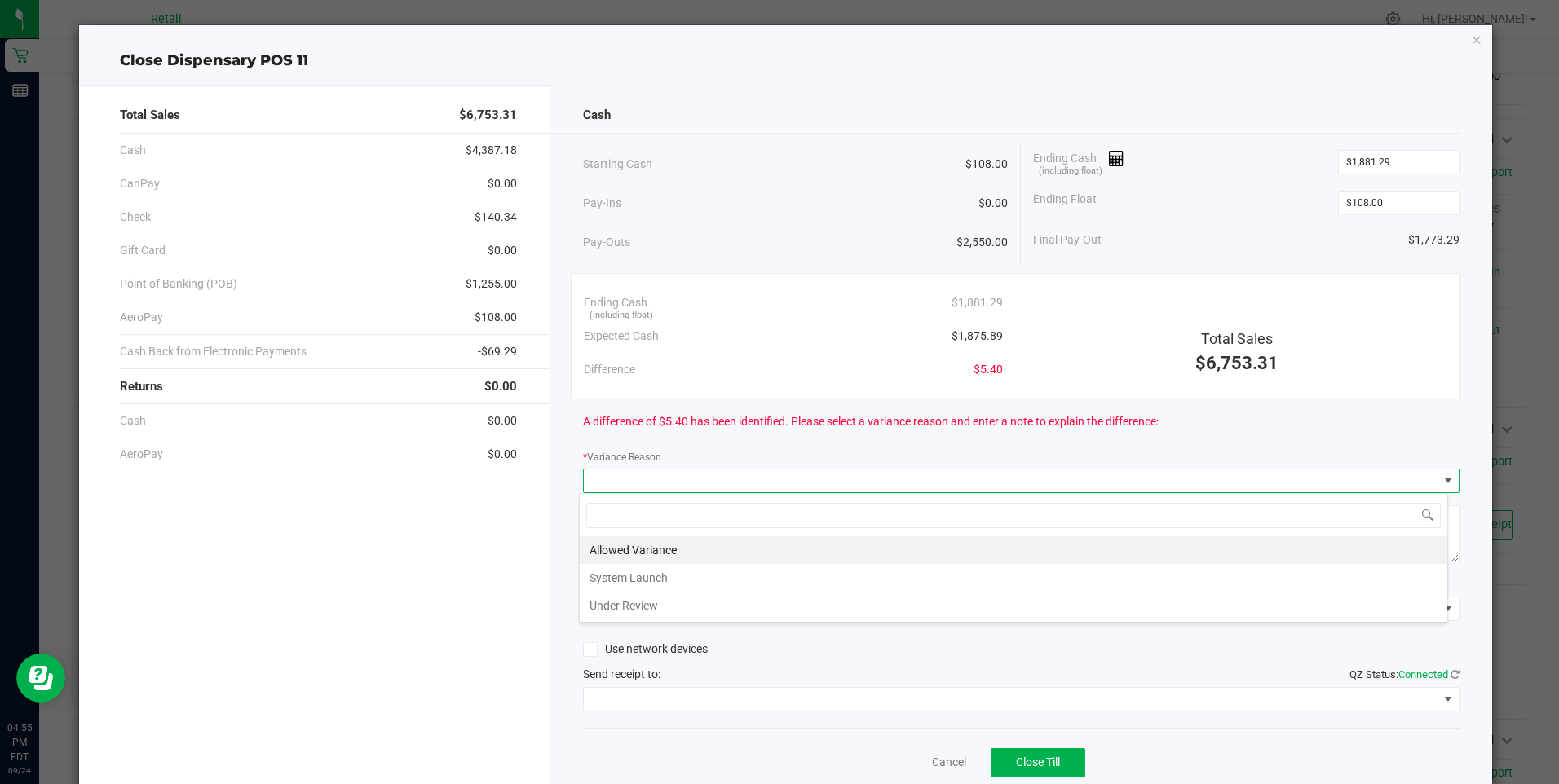
scroll to position [25, 869]
click at [675, 552] on li "Allowed Variance" at bounding box center [1013, 550] width 868 height 27
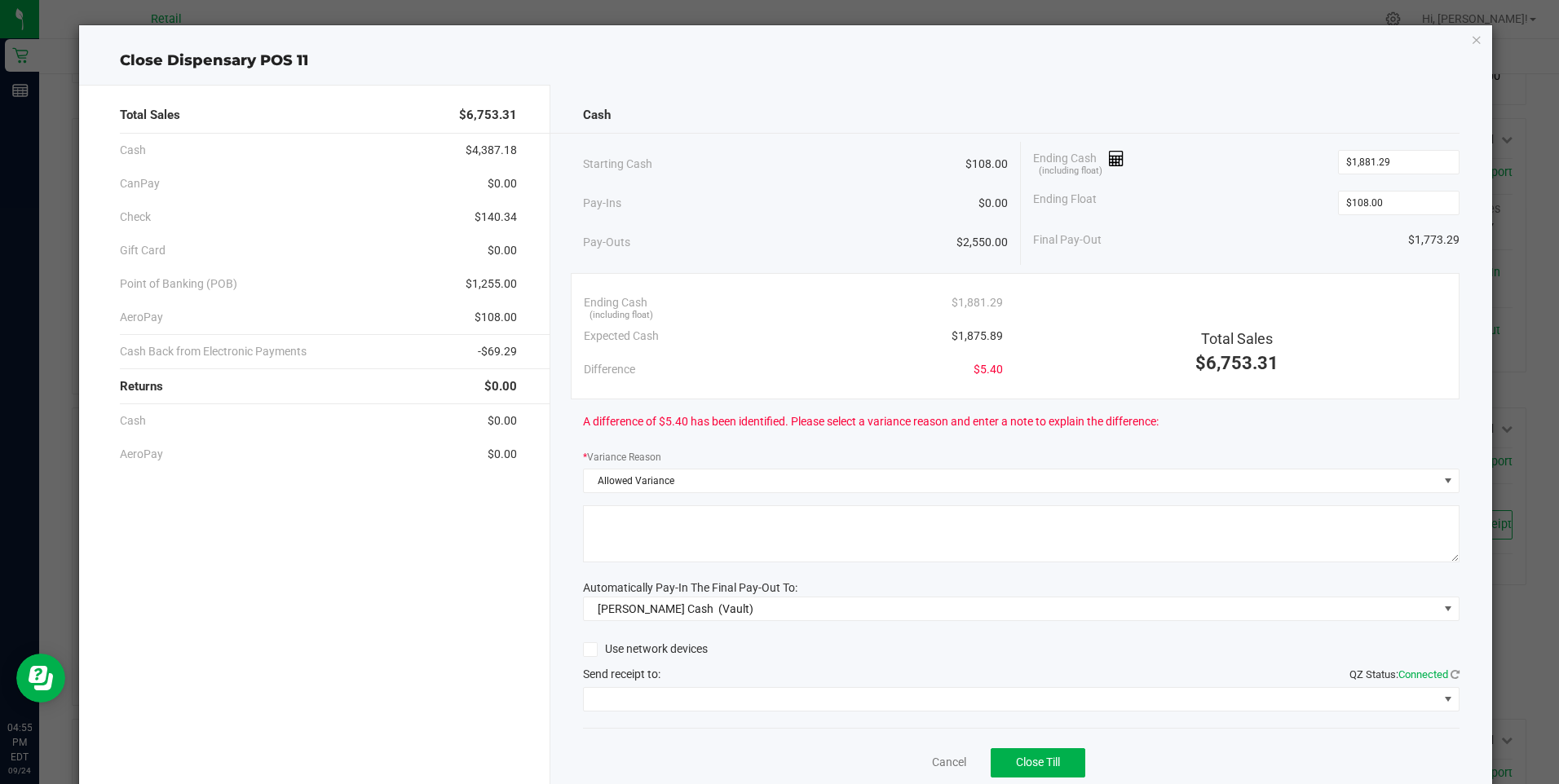
click at [675, 552] on textarea at bounding box center [1021, 534] width 877 height 57
type textarea "/"
click at [708, 699] on span at bounding box center [1012, 699] width 855 height 23
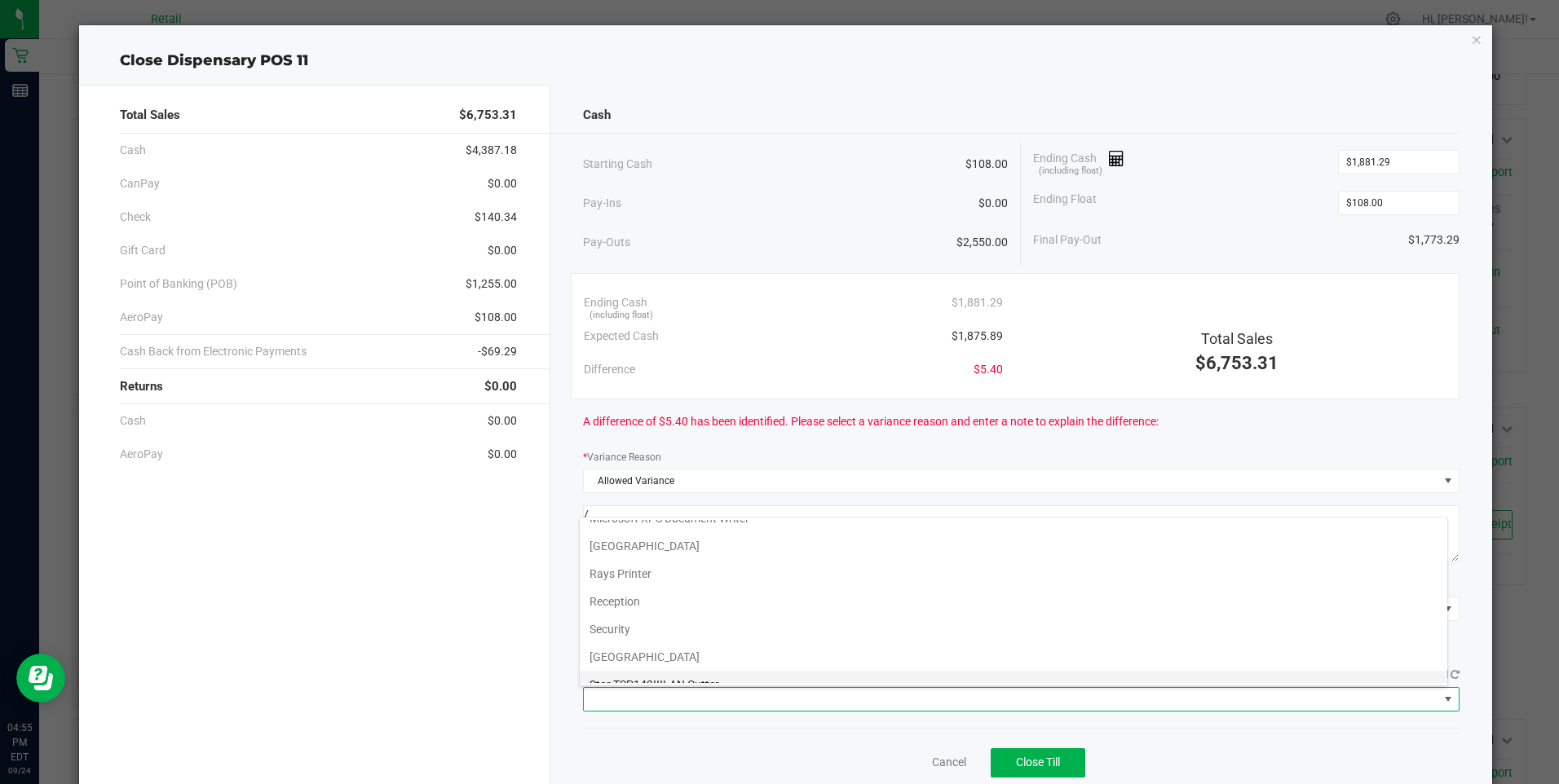
scroll to position [253, 0]
click at [771, 671] on Cutter "Star TSP143IIILAN Cutter" at bounding box center [1013, 669] width 868 height 27
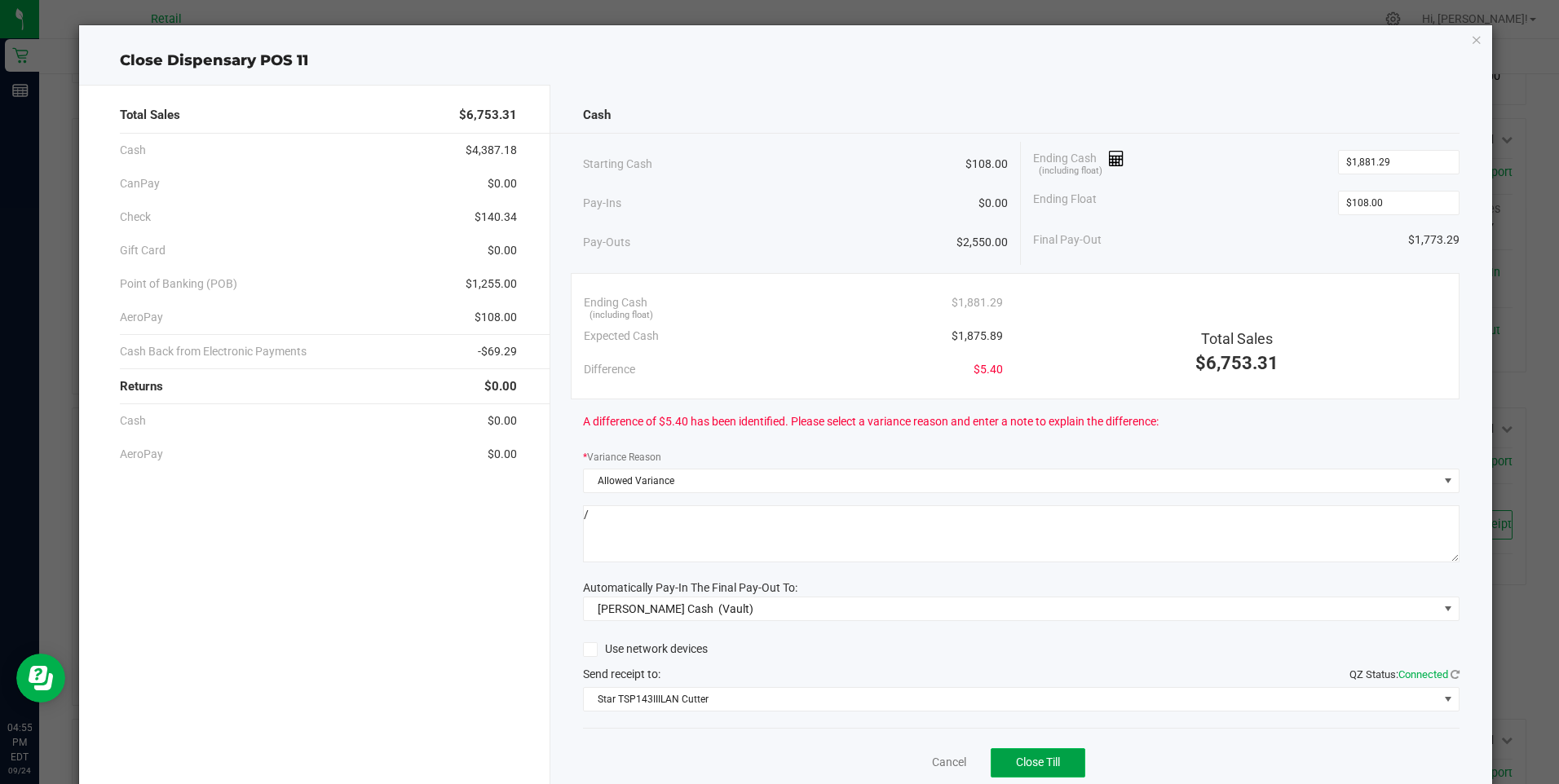
click at [1033, 758] on span "Close Till" at bounding box center [1038, 762] width 44 height 13
click at [909, 765] on link "Dismiss" at bounding box center [913, 762] width 39 height 17
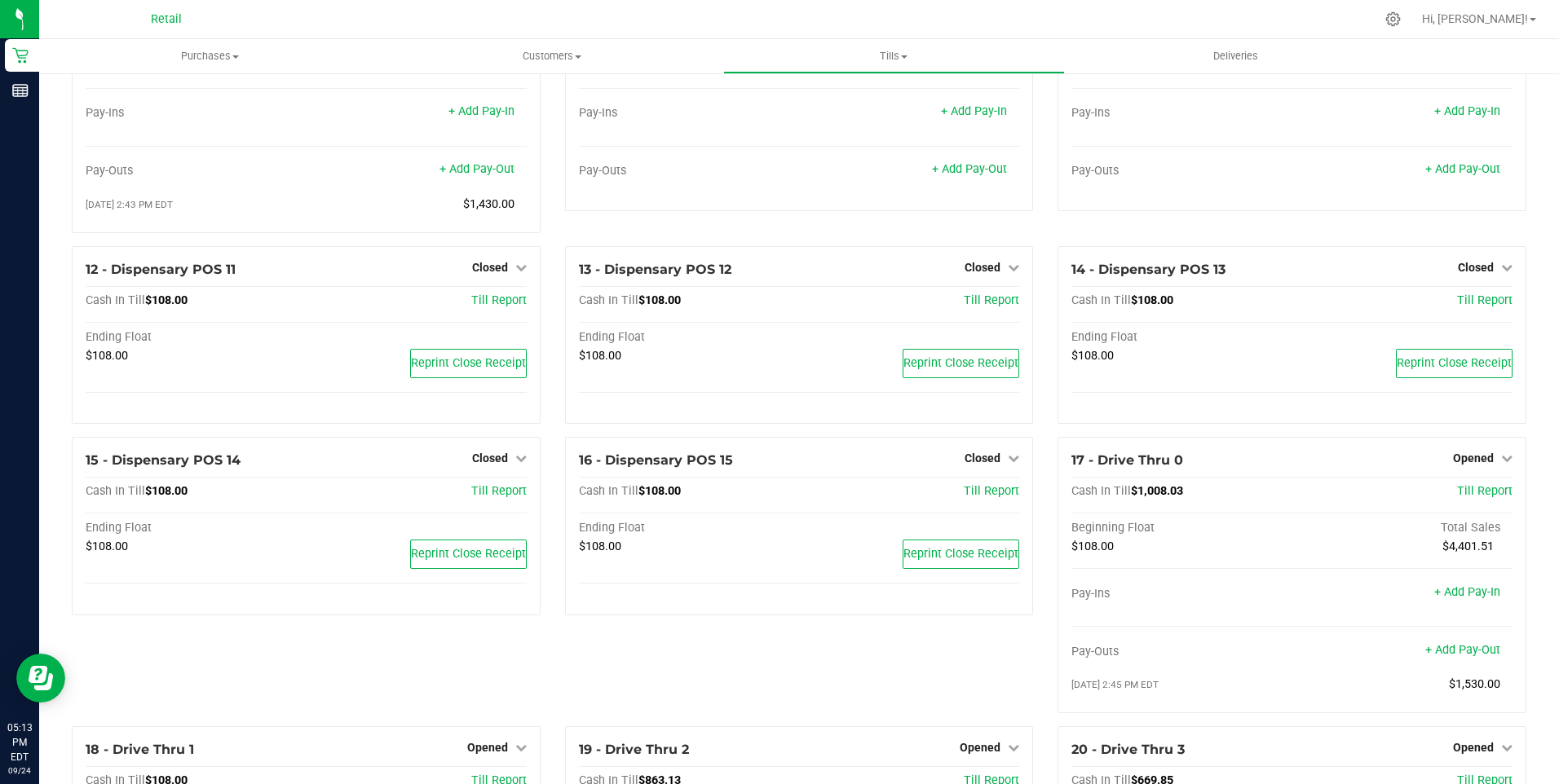
scroll to position [815, 0]
